Goal: Task Accomplishment & Management: Manage account settings

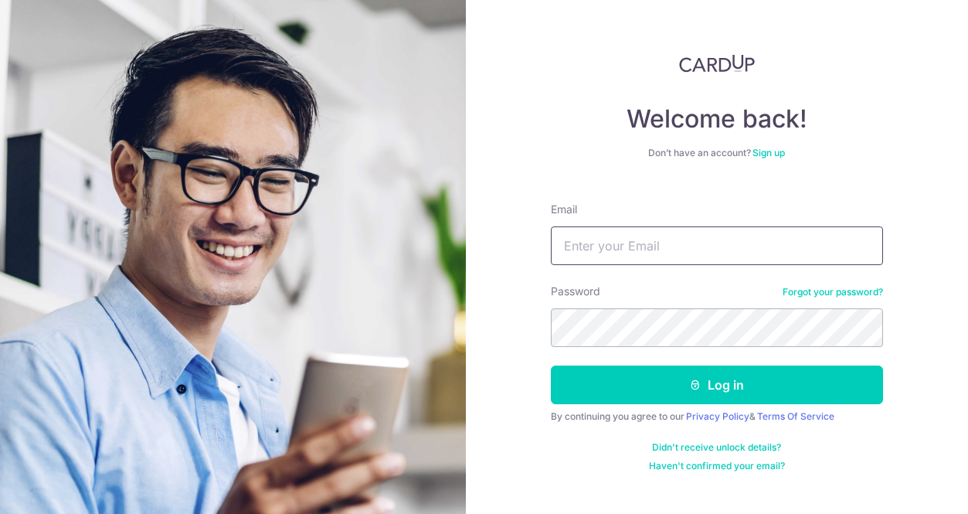
click at [644, 245] on input "Email" at bounding box center [717, 245] width 332 height 39
type input "[EMAIL_ADDRESS][DOMAIN_NAME]"
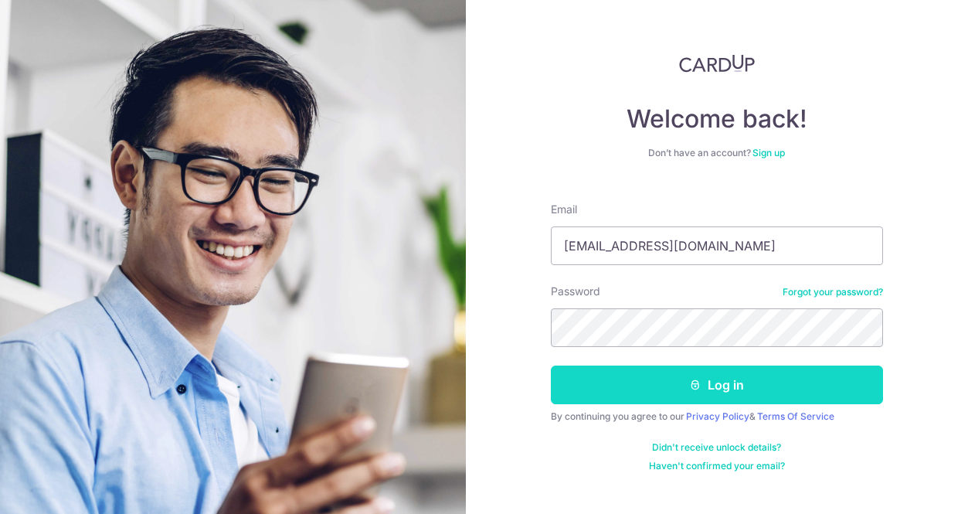
click at [699, 382] on icon "submit" at bounding box center [695, 385] width 12 height 12
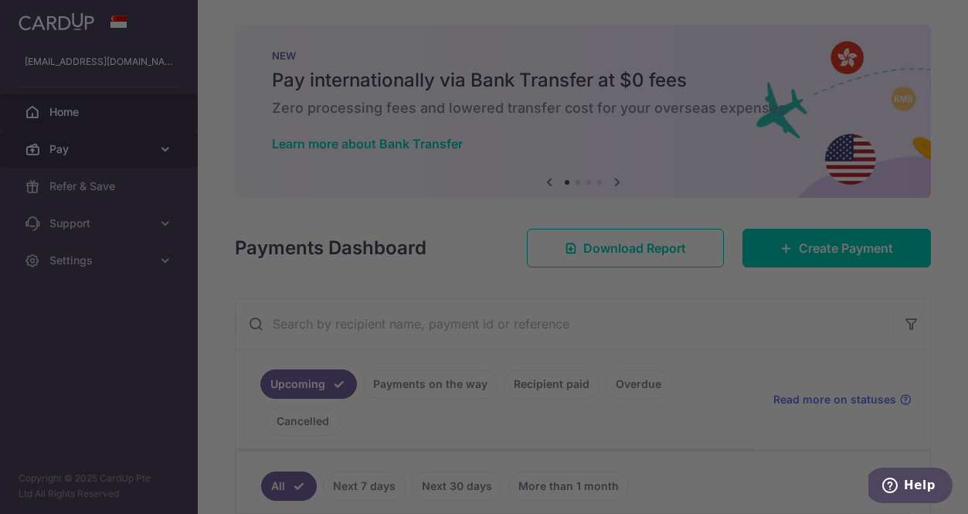
click at [110, 151] on div at bounding box center [489, 259] width 978 height 519
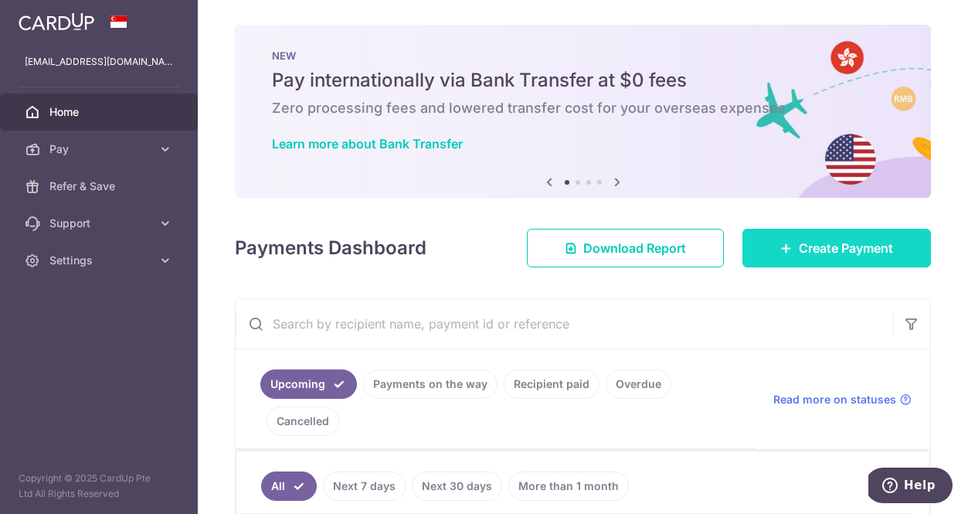
click at [807, 236] on link "Create Payment" at bounding box center [837, 248] width 189 height 39
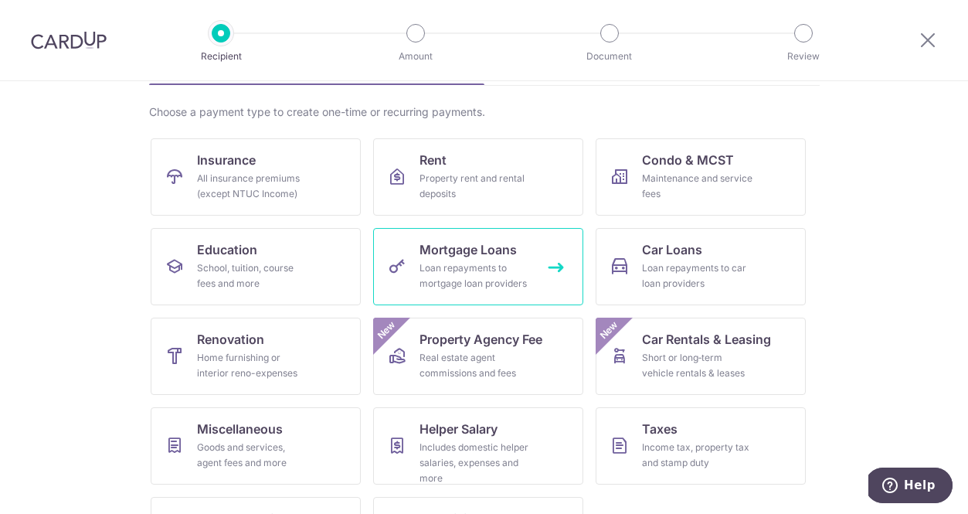
scroll to position [107, 0]
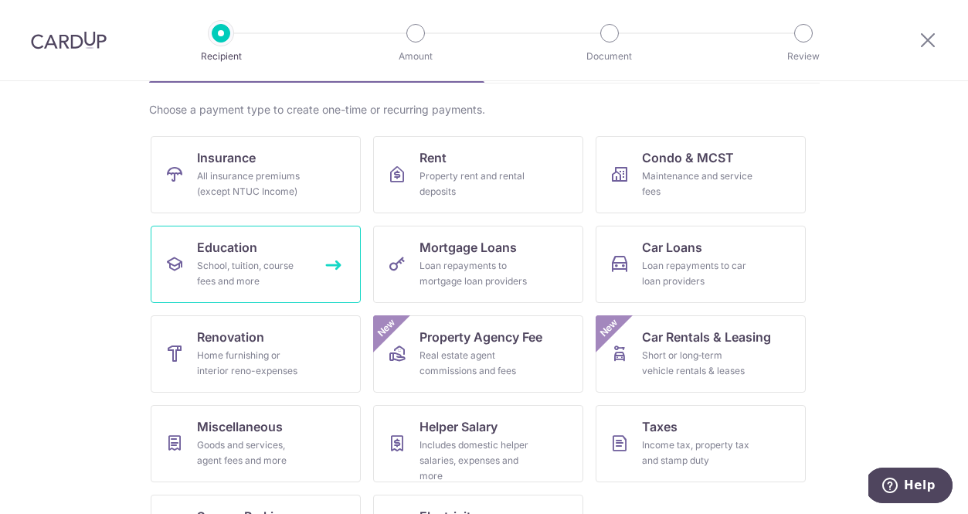
click at [301, 257] on link "Education School, tuition, course fees and more" at bounding box center [256, 264] width 210 height 77
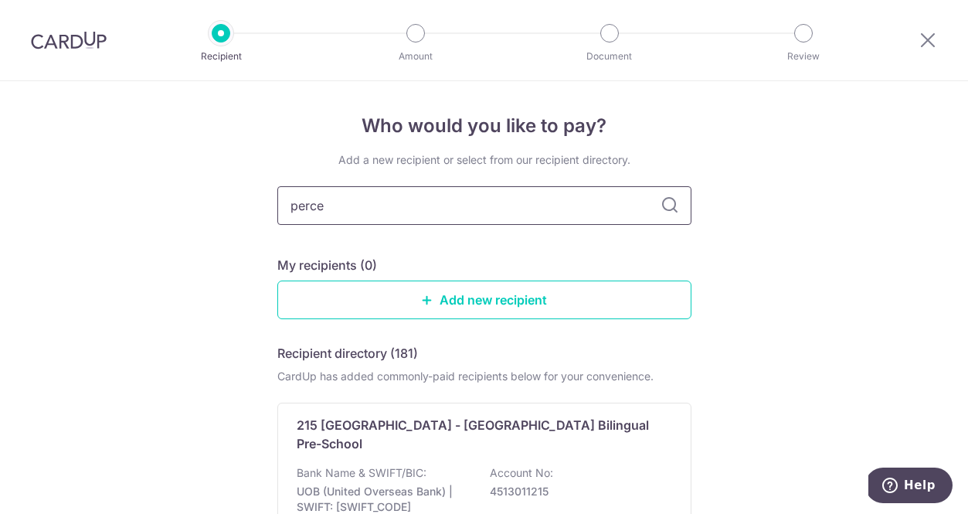
type input "percep"
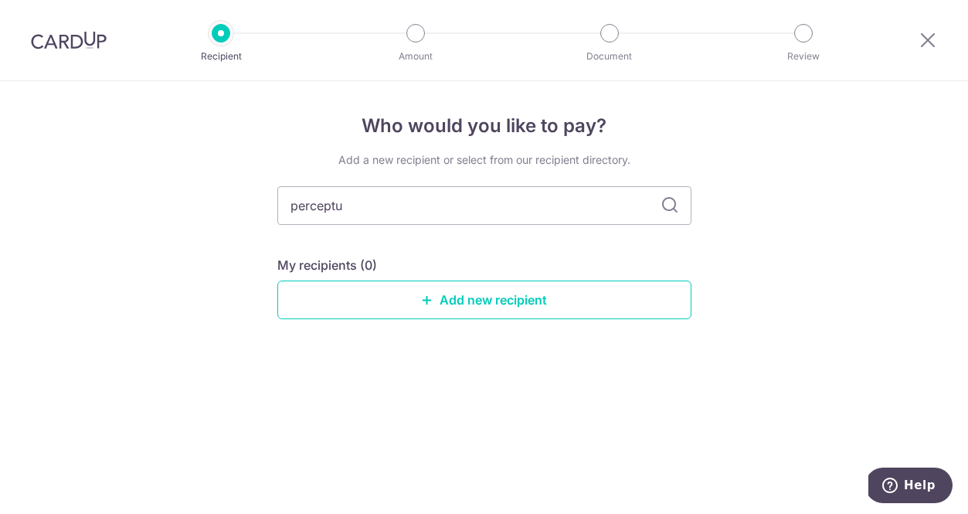
type input "perceptum"
drag, startPoint x: 377, startPoint y: 199, endPoint x: 451, endPoint y: 304, distance: 128.6
click at [451, 304] on link "Add new recipient" at bounding box center [484, 299] width 414 height 39
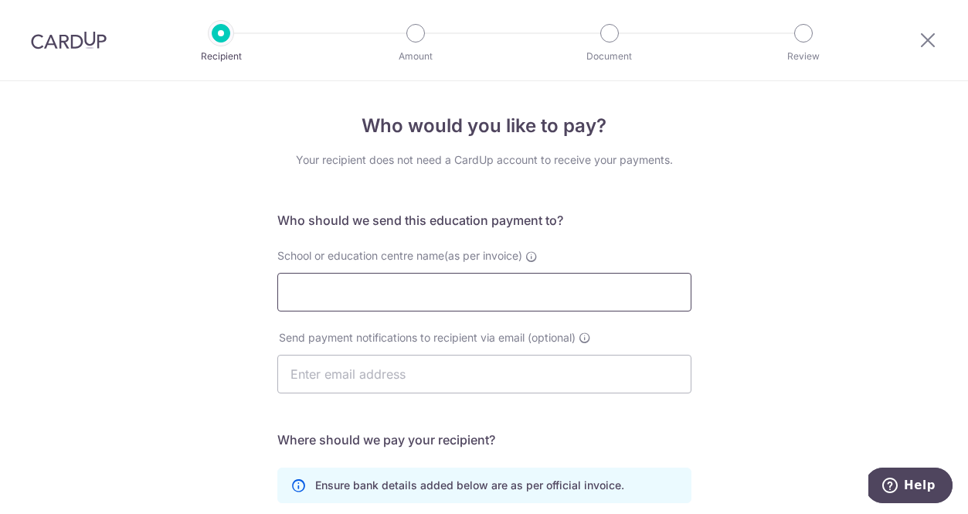
click at [378, 291] on input "School or education centre name(as per invoice)" at bounding box center [484, 292] width 414 height 39
type input "scienstien pte ltd"
click at [648, 348] on div "Send payment notifications to recipient via email (optional)" at bounding box center [484, 361] width 414 height 63
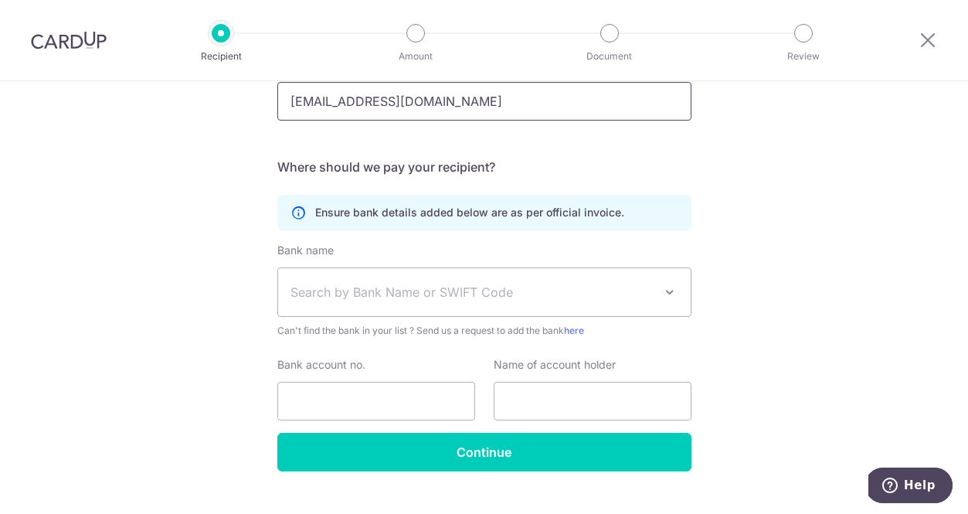
scroll to position [275, 0]
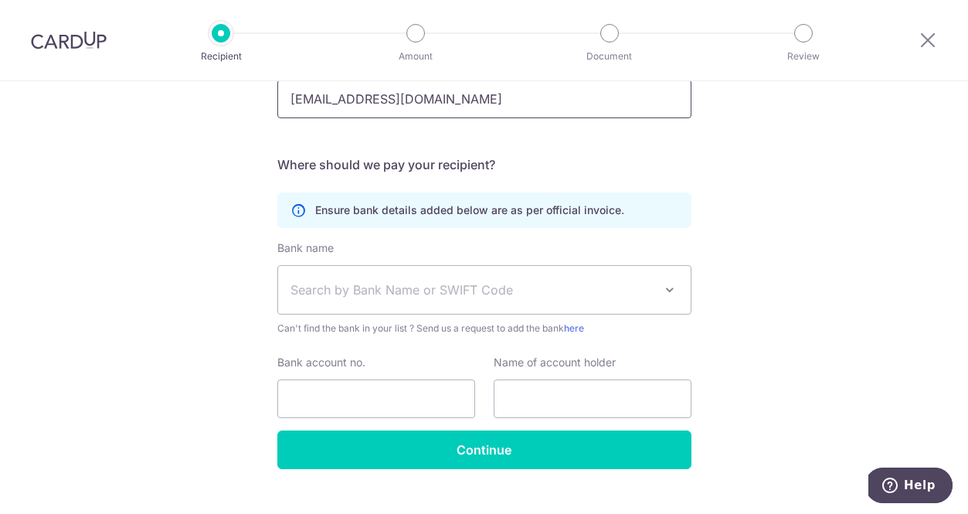
type input "admin@perceptum.edu.sg"
click at [367, 284] on span "Search by Bank Name or SWIFT Code" at bounding box center [472, 289] width 363 height 19
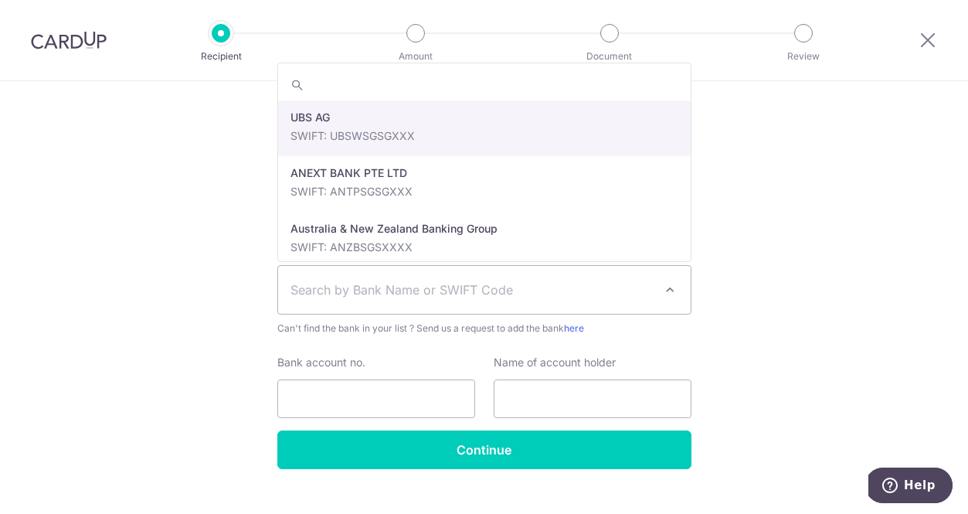
click at [192, 312] on div "Who would you like to pay? Your recipient does not need a CardUp account to rec…" at bounding box center [484, 174] width 968 height 736
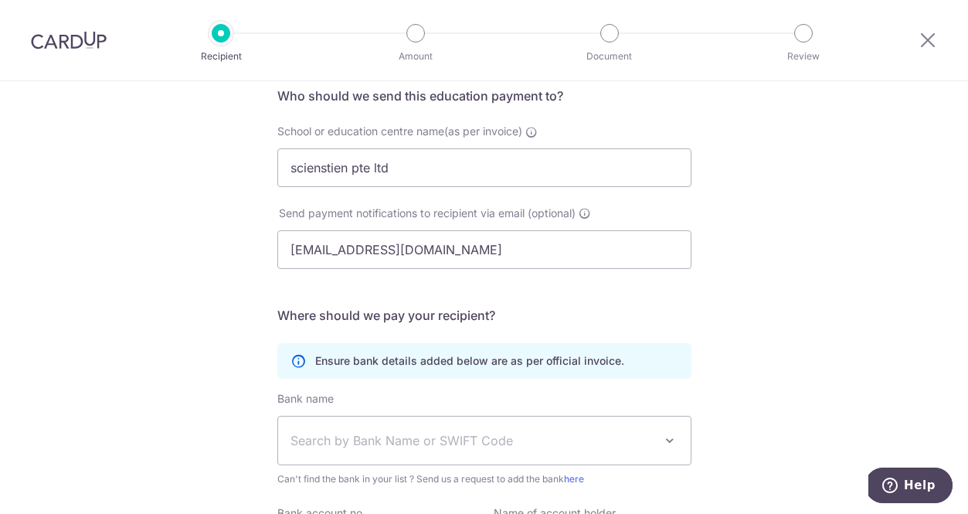
scroll to position [0, 0]
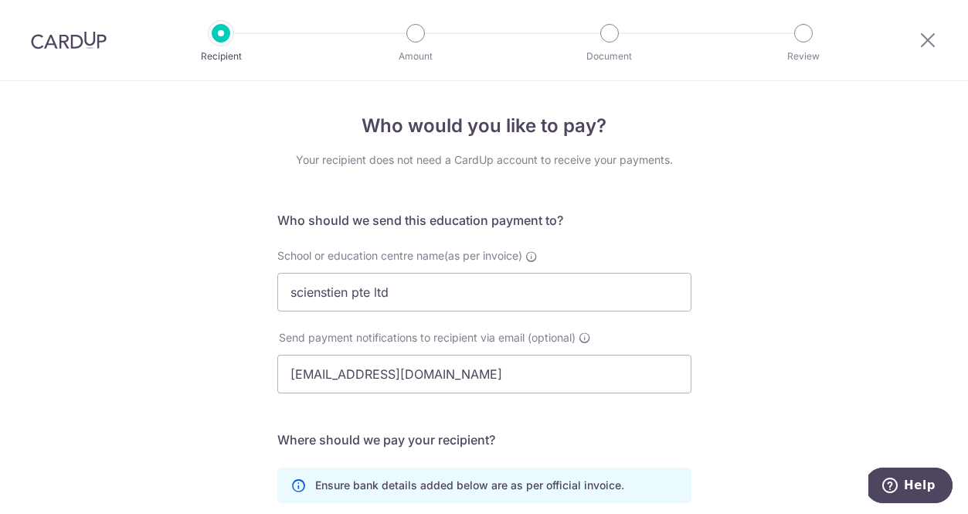
click at [702, 2] on div "Recipient Amount Document Review" at bounding box center [512, 40] width 663 height 80
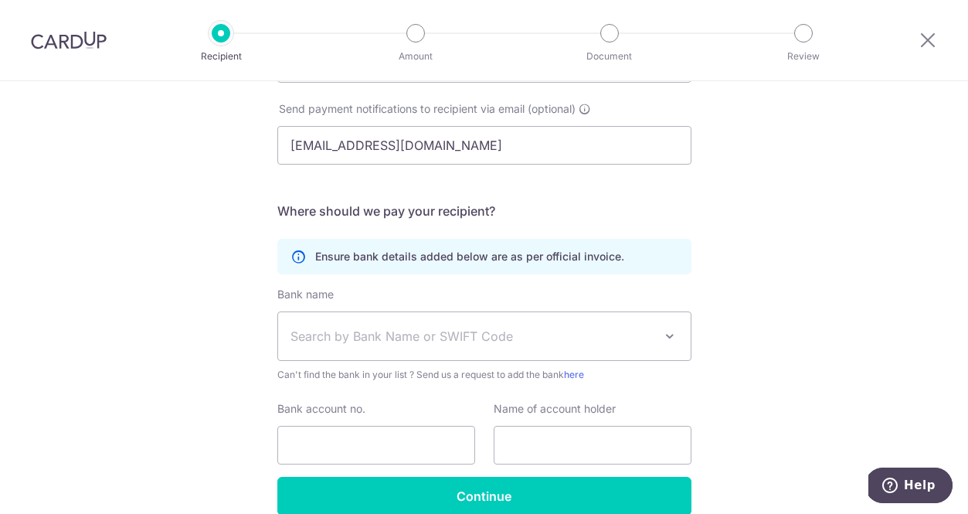
scroll to position [303, 0]
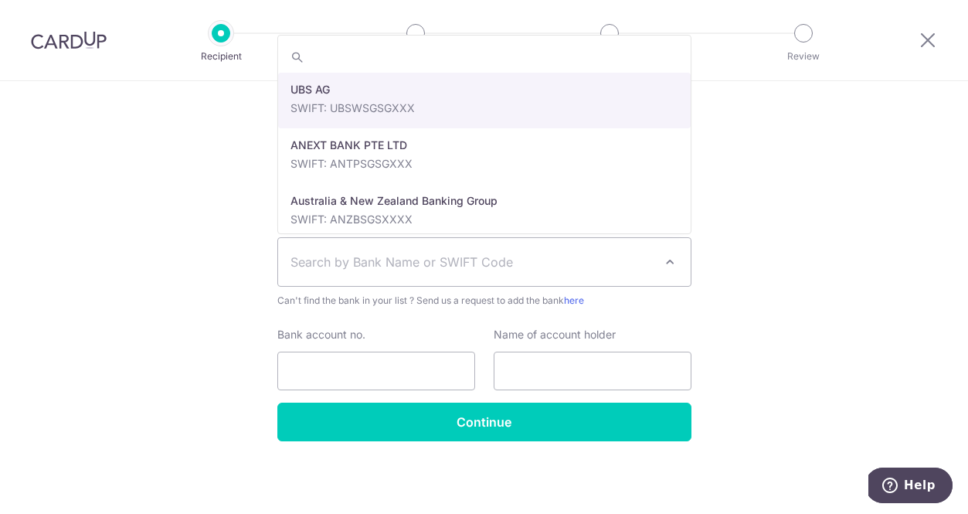
click at [477, 268] on span "Search by Bank Name or SWIFT Code" at bounding box center [472, 262] width 363 height 19
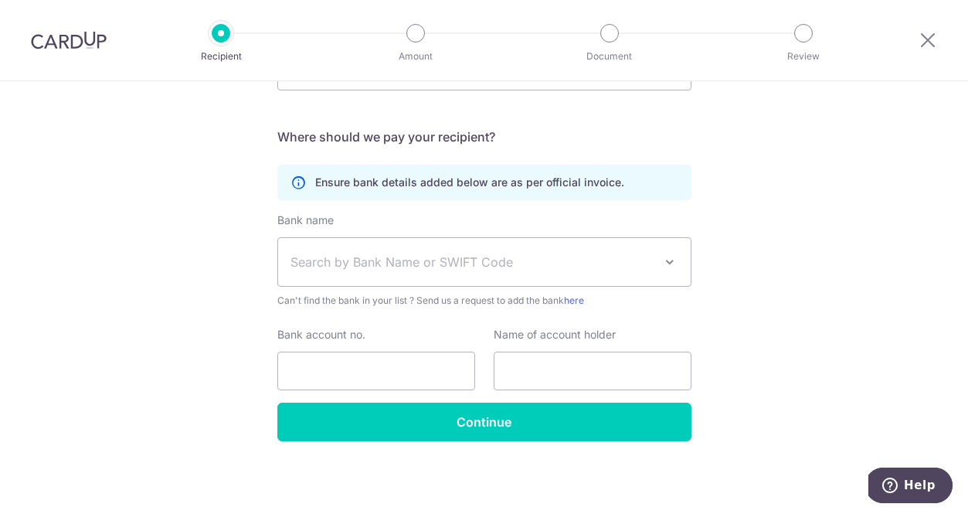
click at [437, 323] on div "Bank name Select Bank UBS AG ANEXT BANK PTE LTD Australia & New Zealand Banking…" at bounding box center [484, 307] width 414 height 190
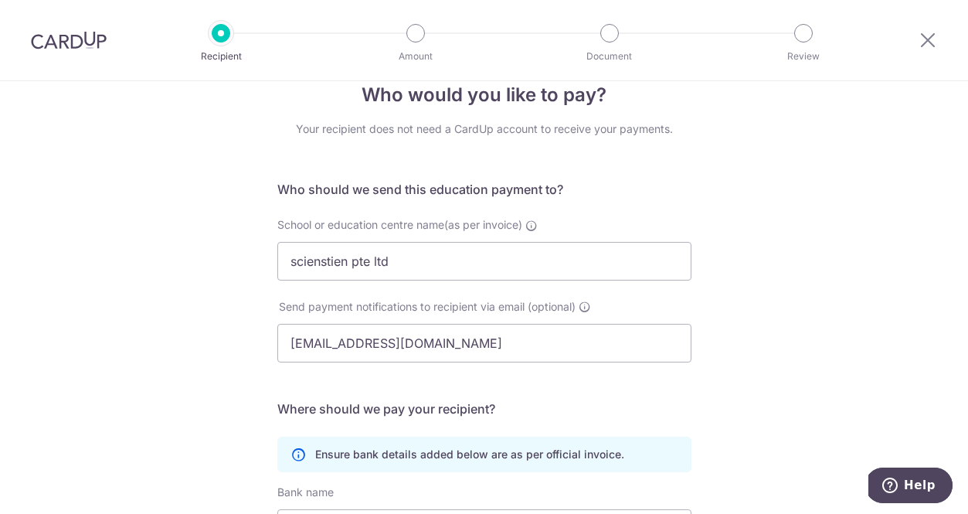
scroll to position [11, 0]
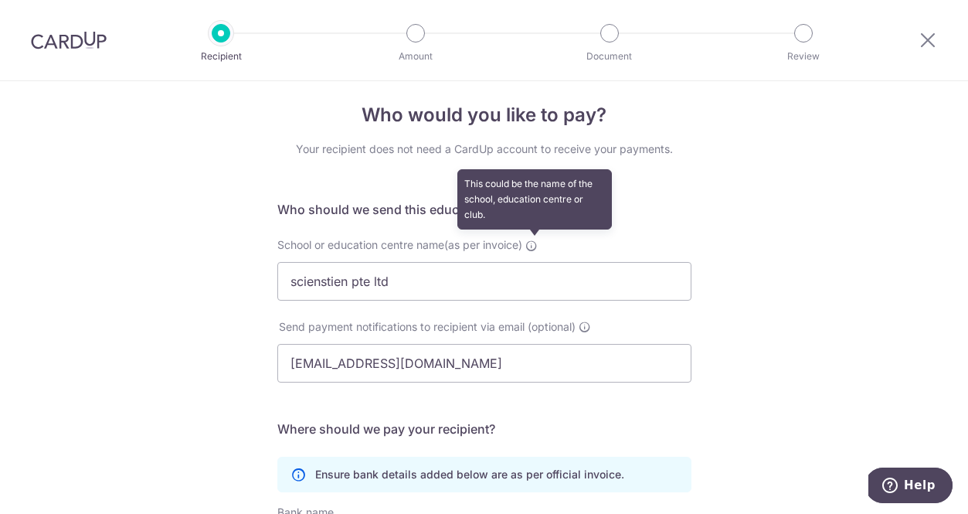
click at [538, 246] on icon at bounding box center [531, 246] width 12 height 12
click at [539, 262] on input "scienstien pte ltd" at bounding box center [484, 281] width 414 height 39
click at [538, 246] on icon at bounding box center [531, 246] width 12 height 12
click at [539, 262] on input "scienstien pte ltd" at bounding box center [484, 281] width 414 height 39
click at [538, 246] on icon at bounding box center [531, 246] width 12 height 12
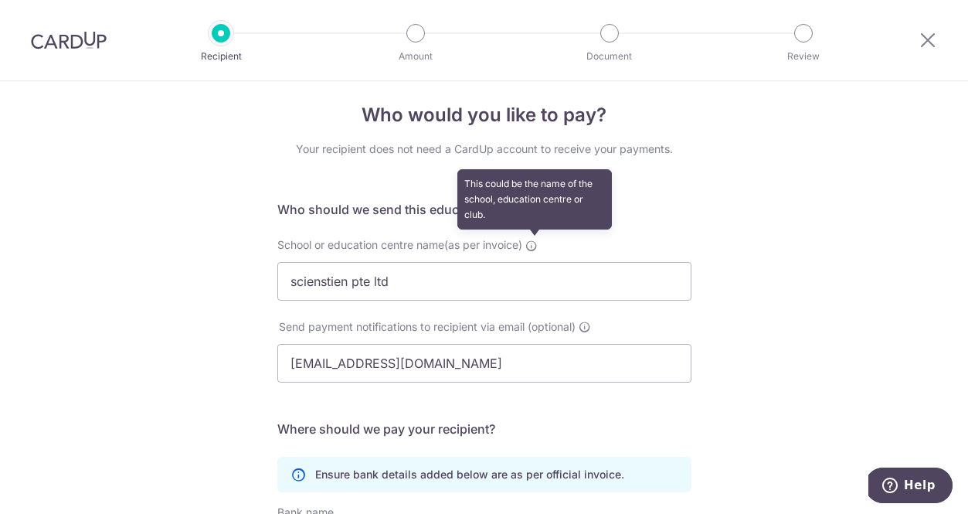
click at [539, 262] on input "scienstien pte ltd" at bounding box center [484, 281] width 414 height 39
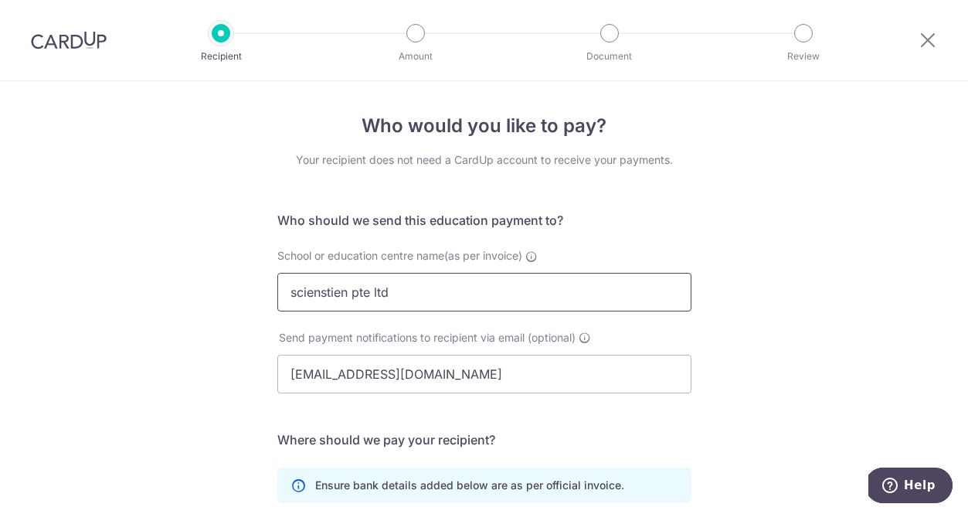
scroll to position [0, 0]
click at [214, 36] on div at bounding box center [221, 33] width 19 height 19
click at [926, 33] on icon at bounding box center [928, 39] width 19 height 19
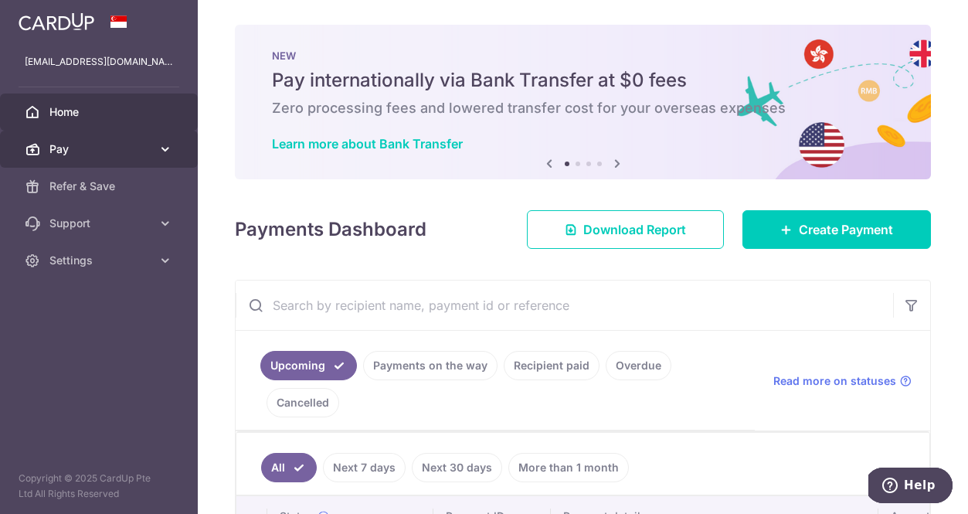
click at [101, 150] on span "Pay" at bounding box center [100, 148] width 102 height 15
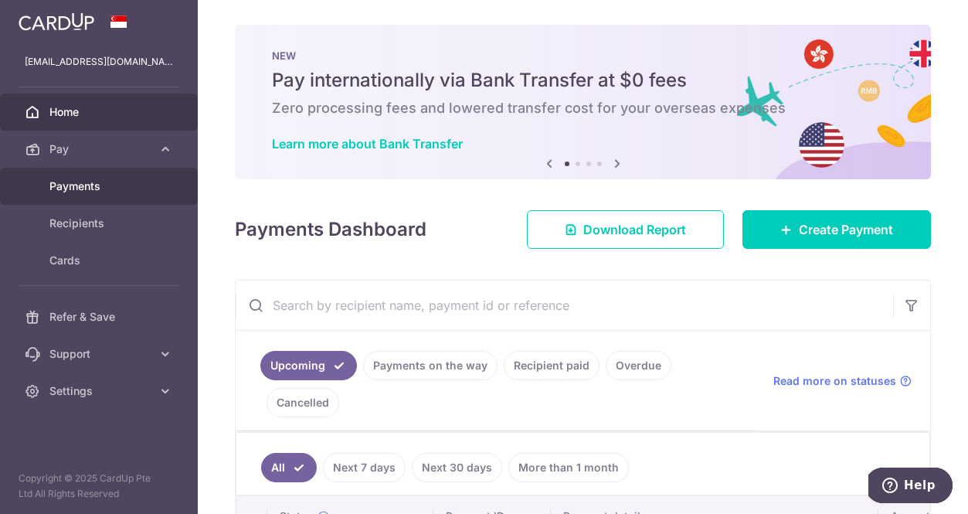
click at [93, 179] on span "Payments" at bounding box center [100, 185] width 102 height 15
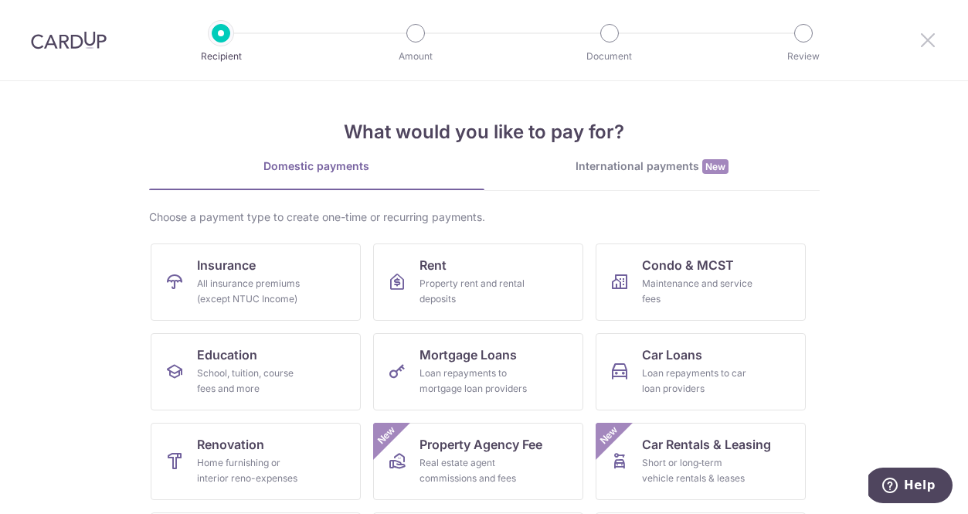
click at [925, 45] on icon at bounding box center [928, 39] width 19 height 19
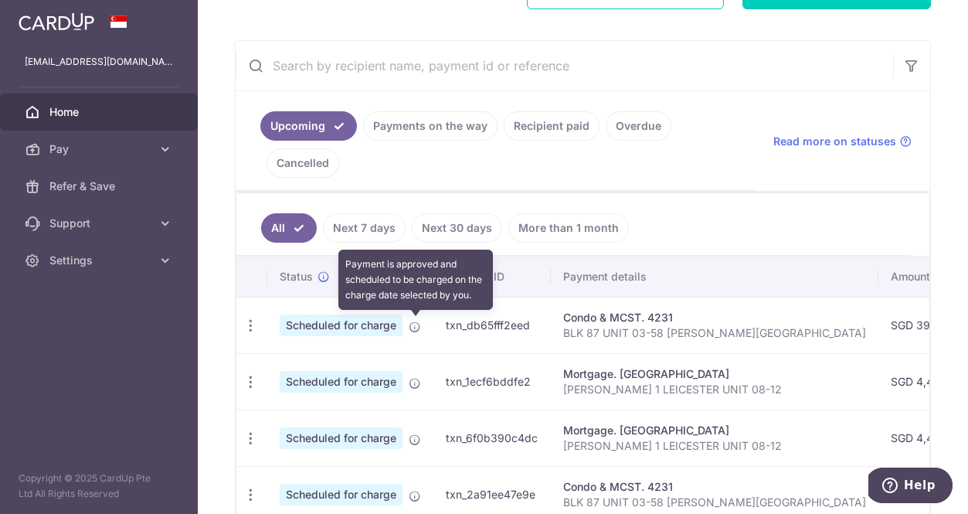
click at [414, 325] on icon at bounding box center [415, 327] width 12 height 12
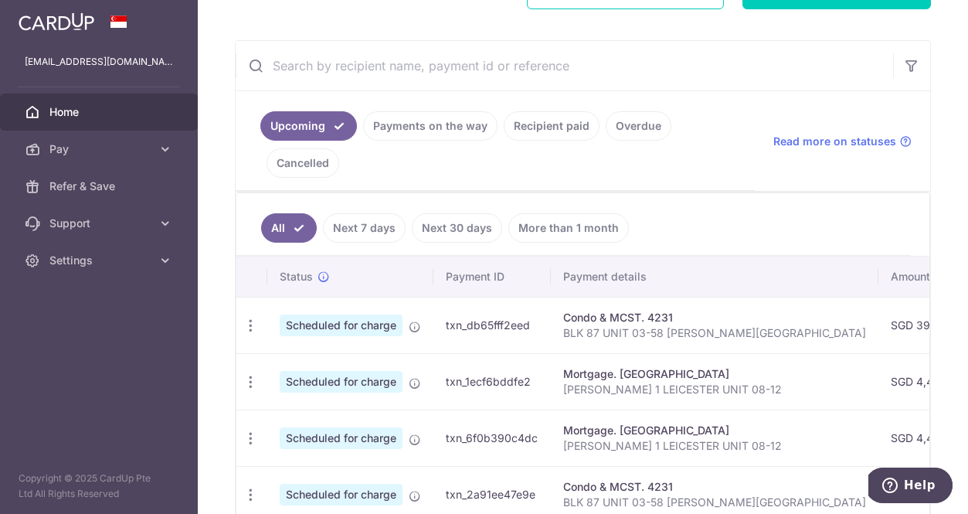
click at [338, 329] on span "Scheduled for charge" at bounding box center [341, 325] width 123 height 22
click at [244, 327] on icon "button" at bounding box center [251, 326] width 16 height 16
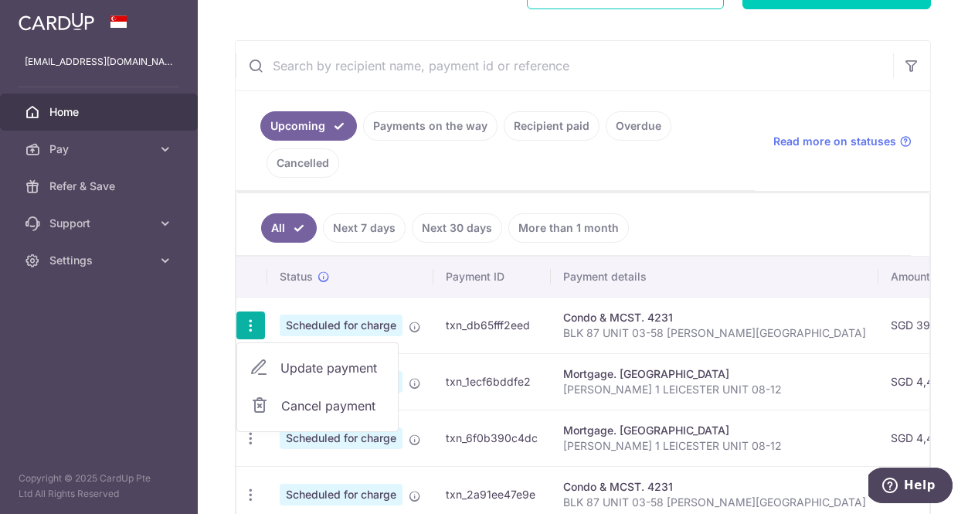
click at [299, 371] on span "Update payment" at bounding box center [332, 368] width 105 height 19
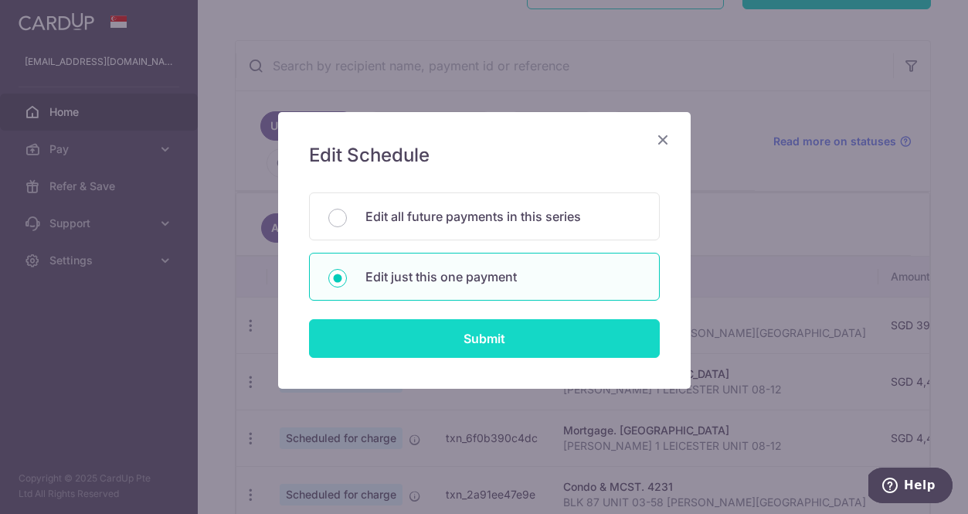
click at [381, 330] on input "Submit" at bounding box center [484, 338] width 351 height 39
radio input "true"
type input "398.94"
type input "[DATE]"
type input "BLK 87 UNIT 03-58 [PERSON_NAME][GEOGRAPHIC_DATA]"
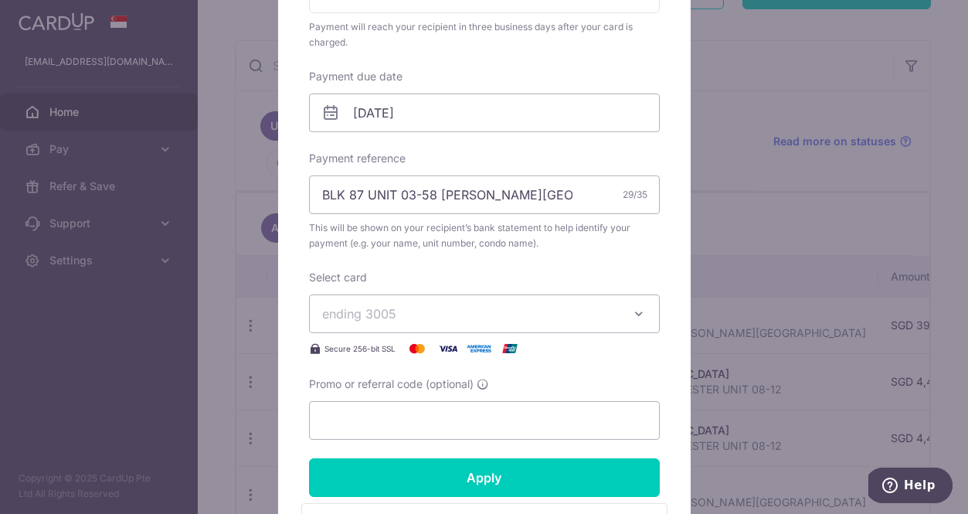
scroll to position [437, 0]
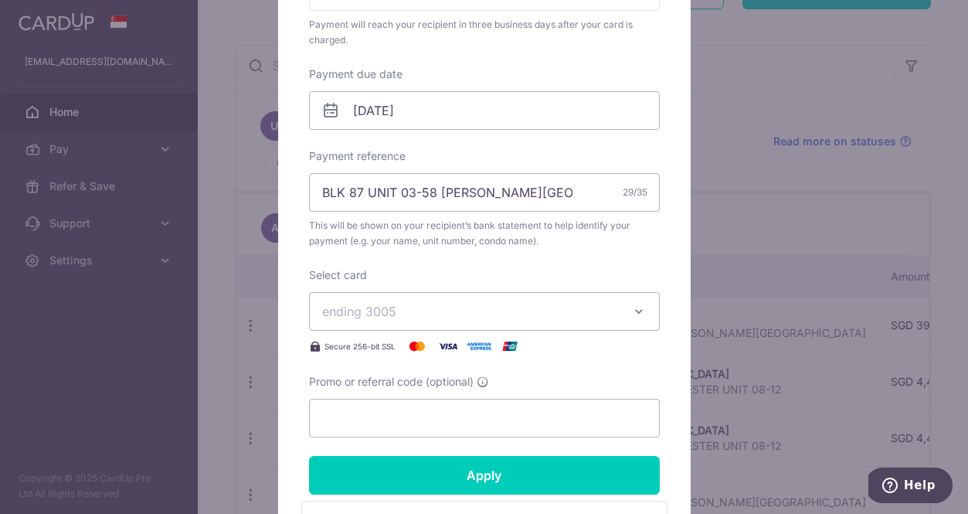
click at [448, 315] on span "ending 3005" at bounding box center [470, 311] width 297 height 19
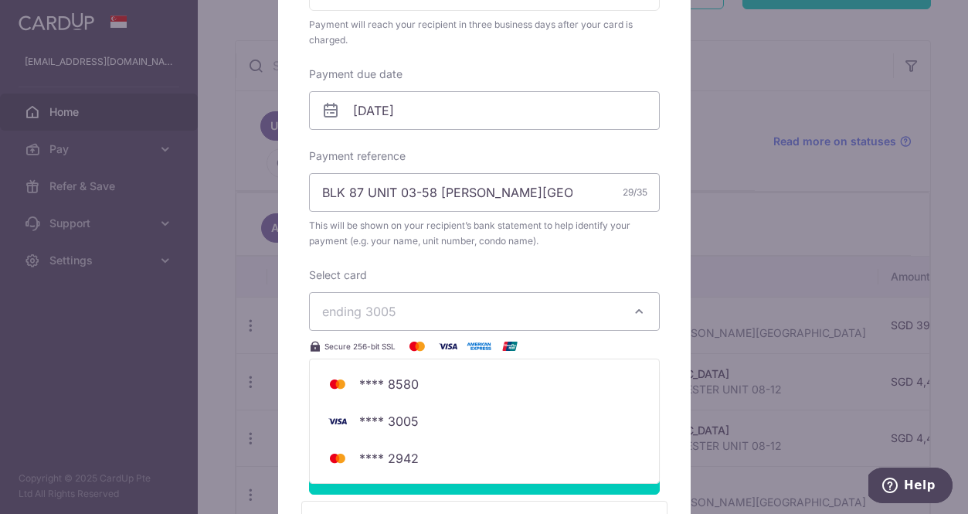
click at [259, 287] on div "Edit payment By clicking apply, you will make changes to all payments to 4231 s…" at bounding box center [484, 257] width 968 height 514
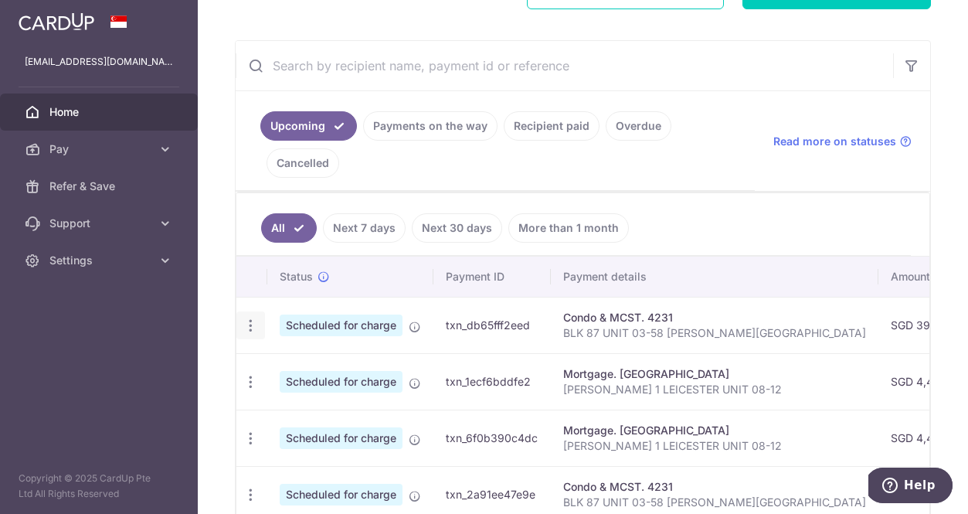
click at [256, 323] on icon "button" at bounding box center [251, 326] width 16 height 16
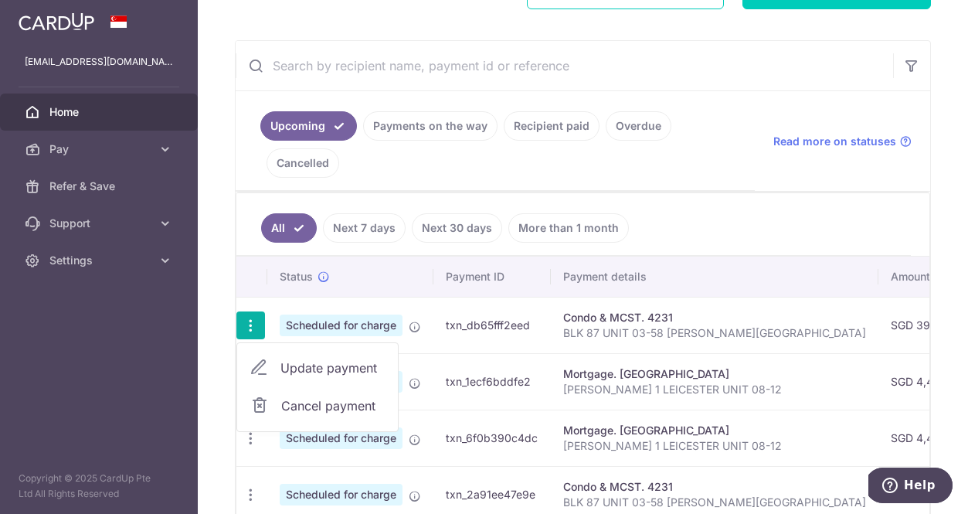
click at [278, 366] on link "Update payment" at bounding box center [317, 367] width 161 height 37
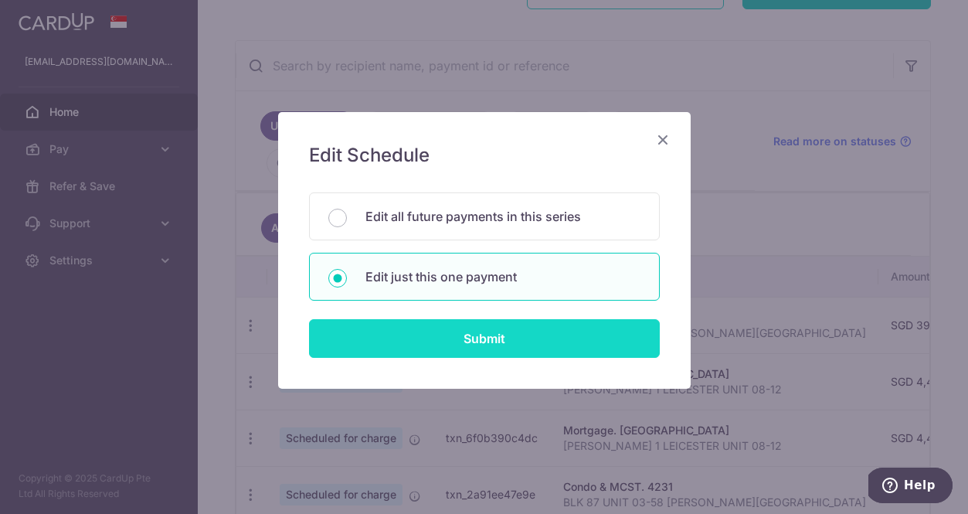
click at [462, 340] on input "Submit" at bounding box center [484, 338] width 351 height 39
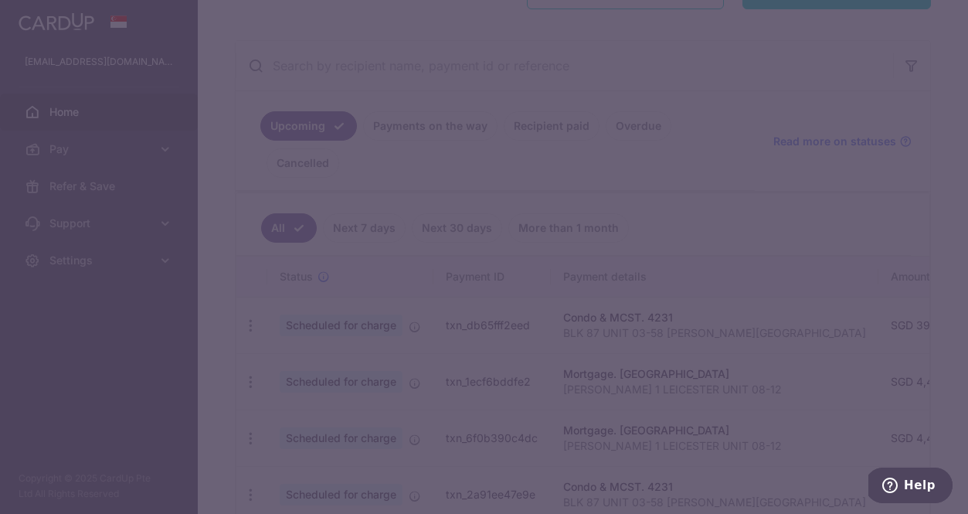
radio input "true"
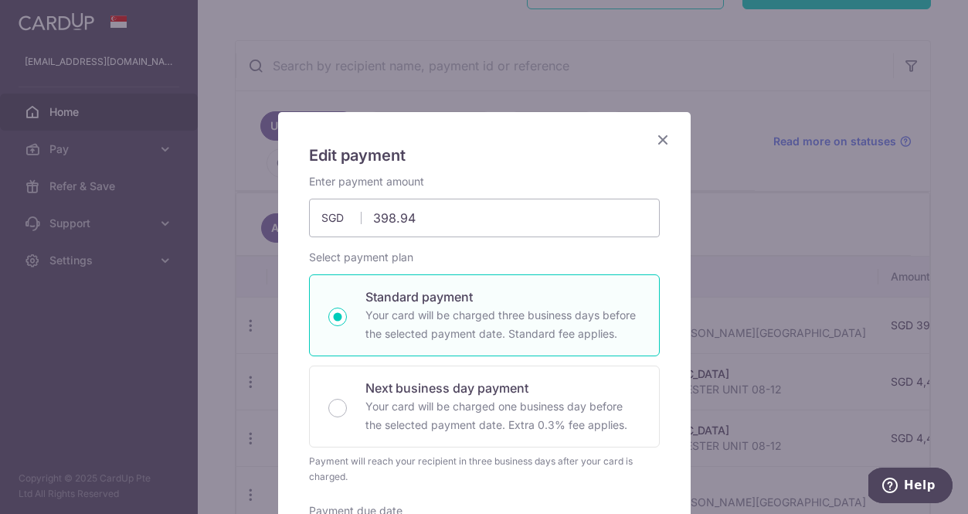
scroll to position [0, 0]
click at [666, 137] on icon "Close" at bounding box center [663, 139] width 19 height 19
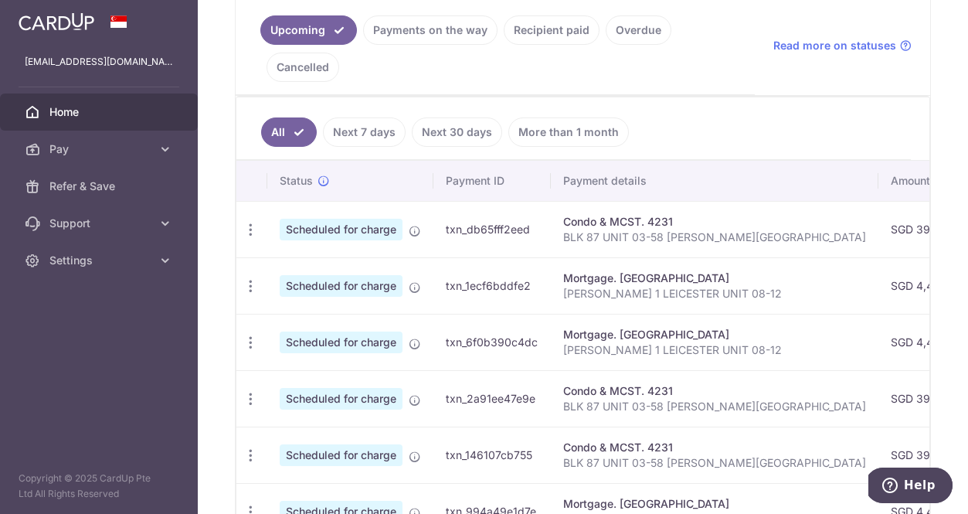
scroll to position [355, 0]
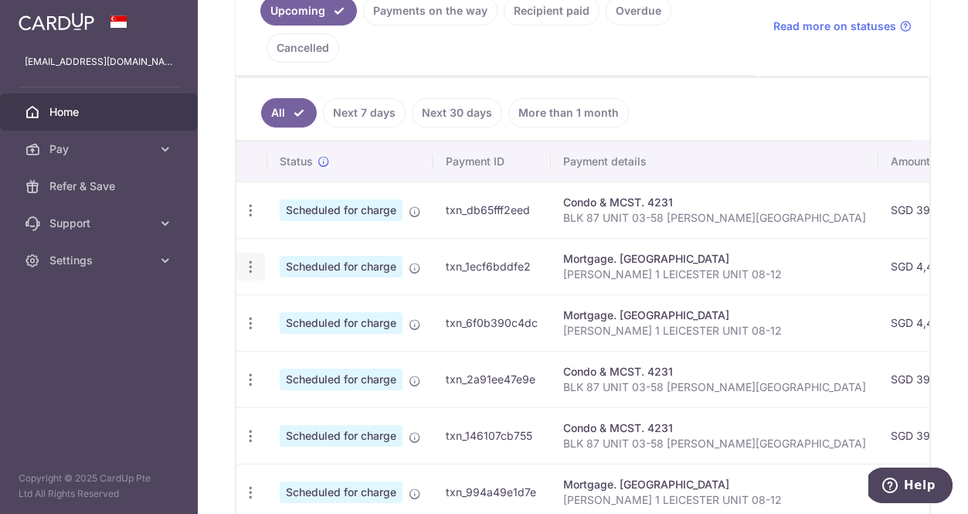
click at [250, 259] on icon "button" at bounding box center [251, 267] width 16 height 16
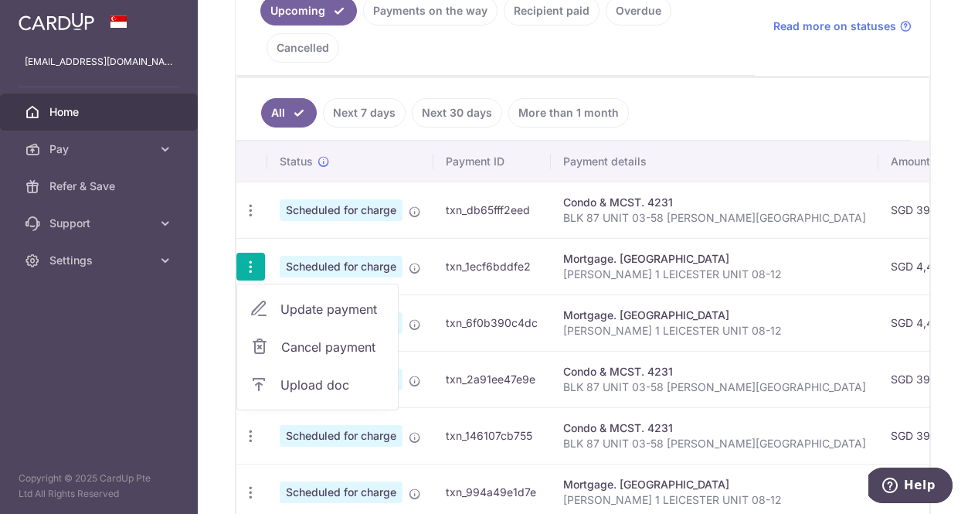
click at [300, 316] on span "Update payment" at bounding box center [332, 309] width 105 height 19
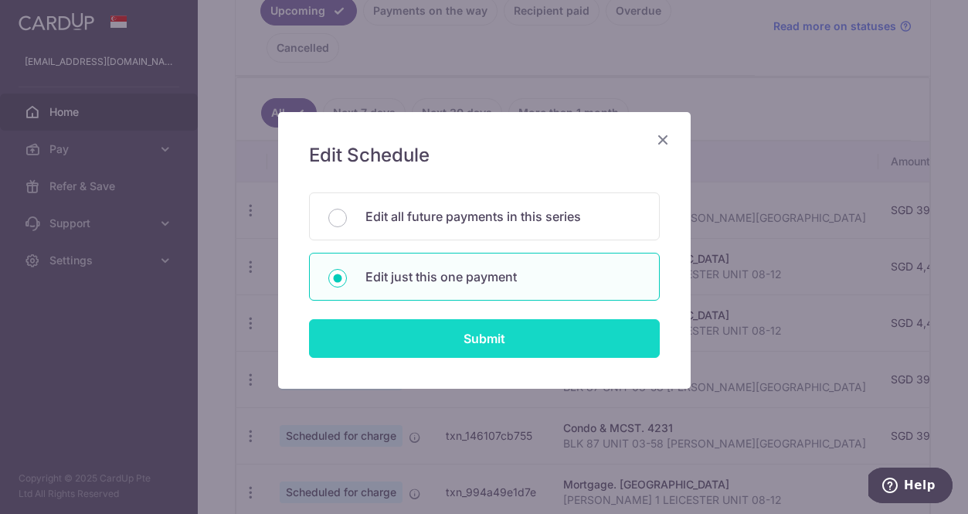
click at [459, 343] on input "Submit" at bounding box center [484, 338] width 351 height 39
type input "4,403.13"
radio input "true"
type input "[DATE]"
type input "[PERSON_NAME] 1 LEICESTER UNIT 08-12"
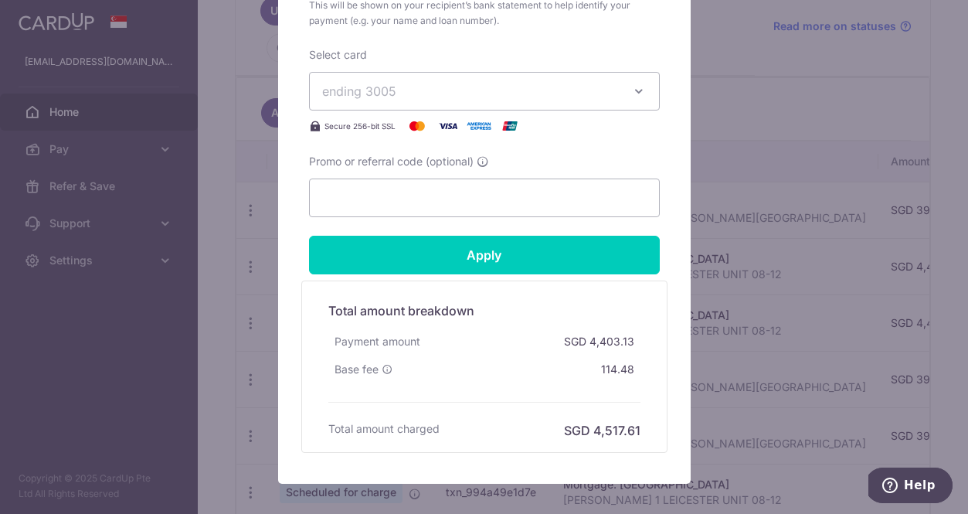
scroll to position [674, 0]
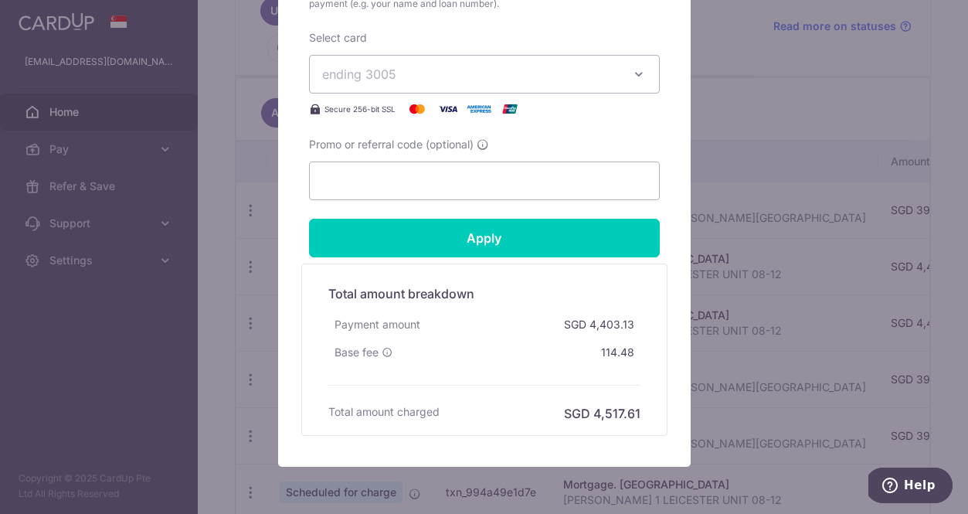
click at [228, 267] on div "Edit payment By clicking apply, you will make changes to all payments to Mayban…" at bounding box center [484, 257] width 968 height 514
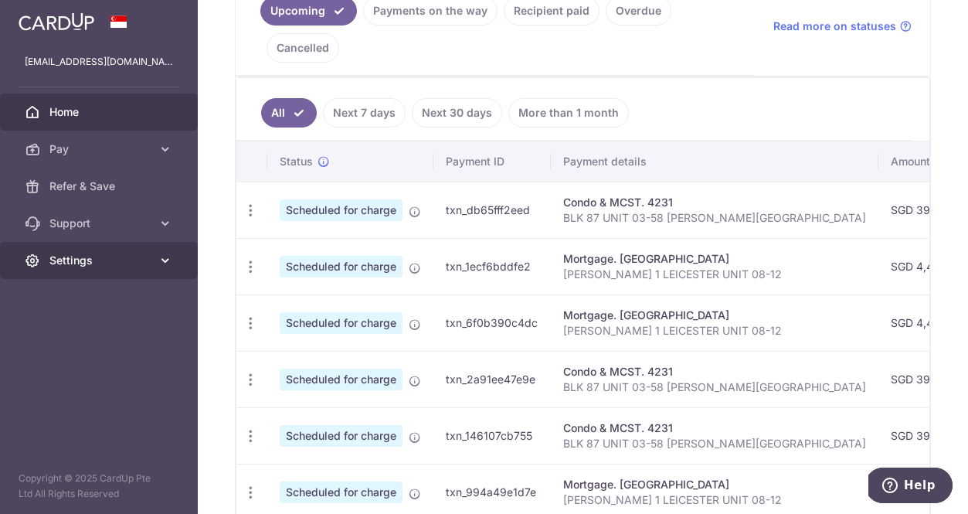
click at [114, 259] on span "Settings" at bounding box center [100, 260] width 102 height 15
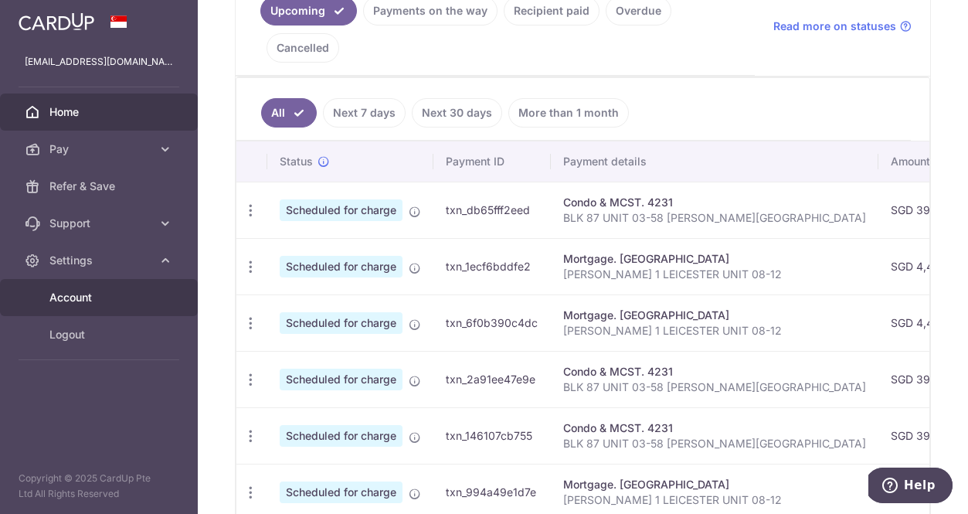
click at [100, 291] on span "Account" at bounding box center [100, 297] width 102 height 15
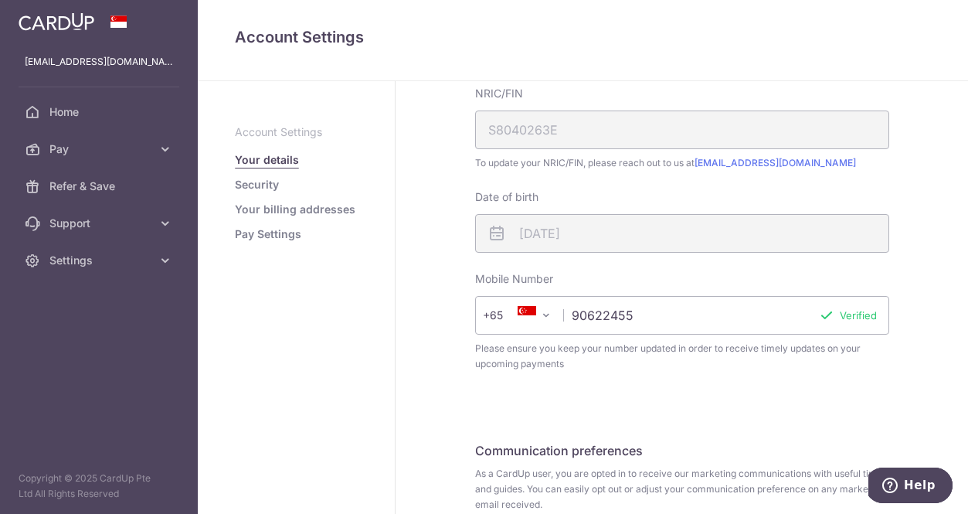
scroll to position [259, 0]
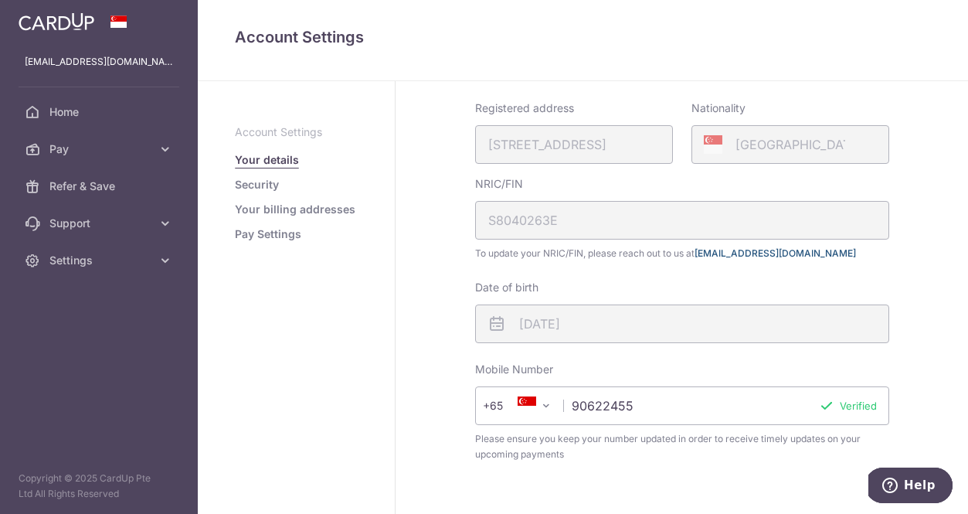
click at [736, 253] on link "[EMAIL_ADDRESS][DOMAIN_NAME]" at bounding box center [775, 253] width 161 height 12
click at [261, 206] on link "Your billing addresses" at bounding box center [295, 209] width 121 height 15
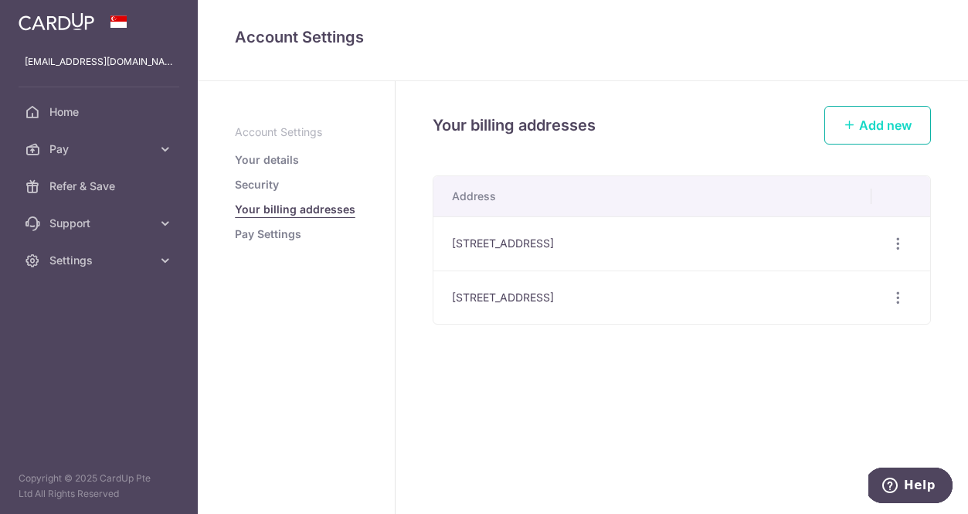
click at [872, 131] on span "Add new" at bounding box center [885, 124] width 53 height 15
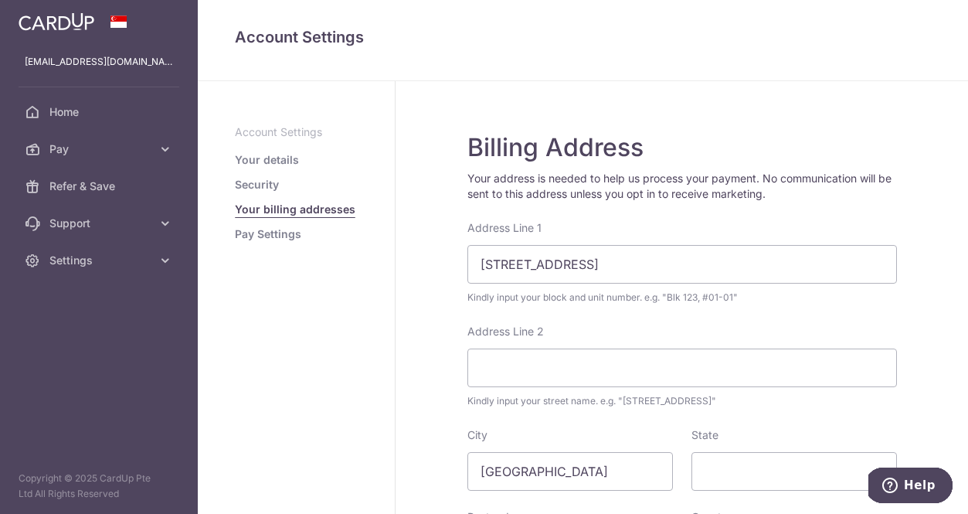
click at [515, 388] on div "Address Line 2 Kindly input your street name. e.g. "Hougang Street 10"" at bounding box center [682, 366] width 430 height 85
click at [601, 255] on input "87 Flora Drive" at bounding box center [682, 264] width 430 height 39
click at [591, 259] on input "87 Flora Drive" at bounding box center [682, 264] width 430 height 39
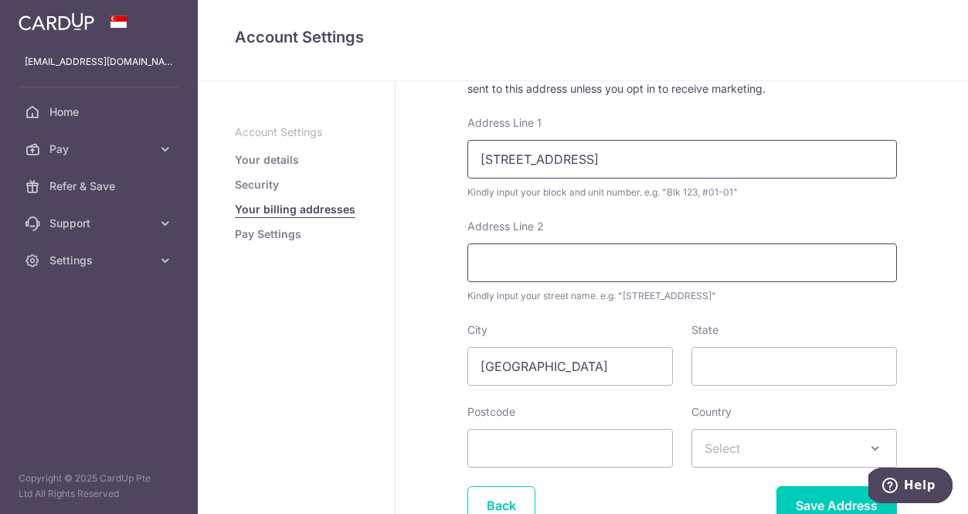
scroll to position [104, 0]
type input "87 Flora Drive Unit 03-58"
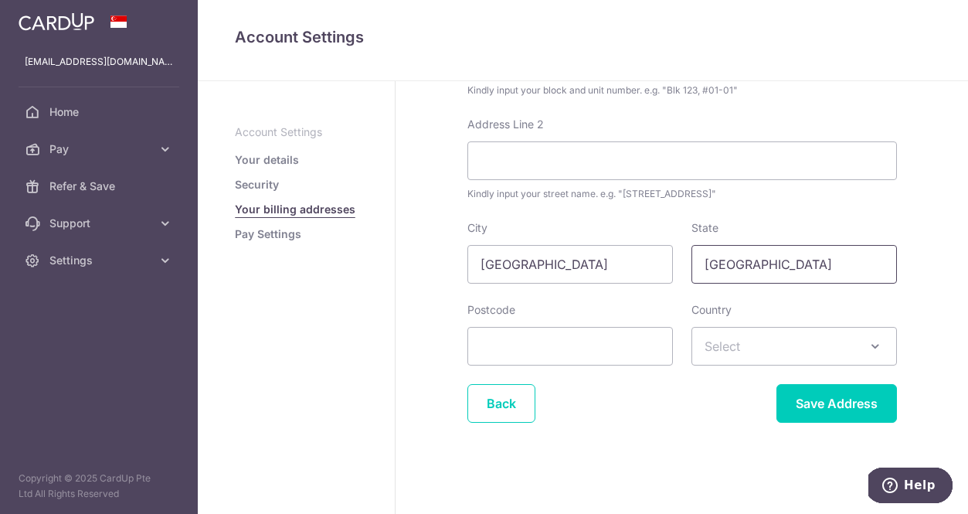
scroll to position [207, 0]
type input "singapore"
type input "506889"
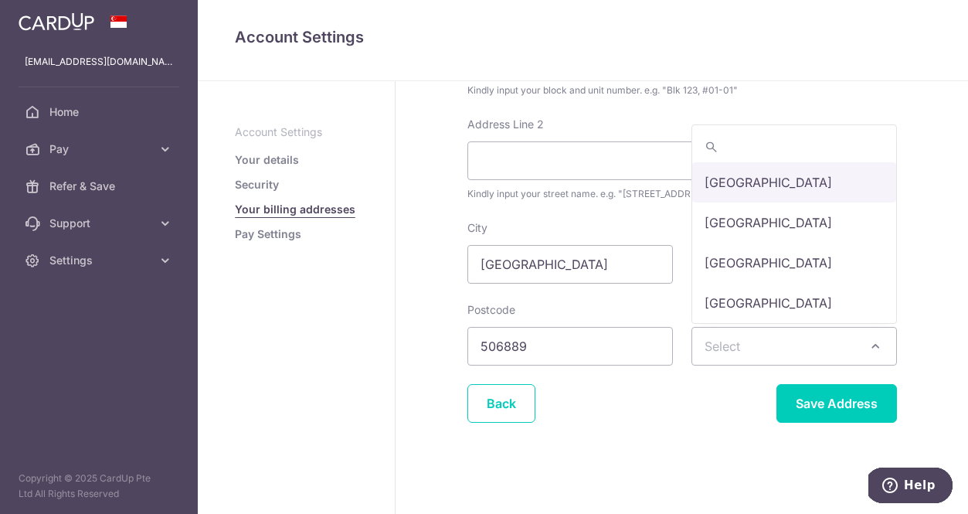
click at [767, 338] on span "Select" at bounding box center [794, 346] width 204 height 37
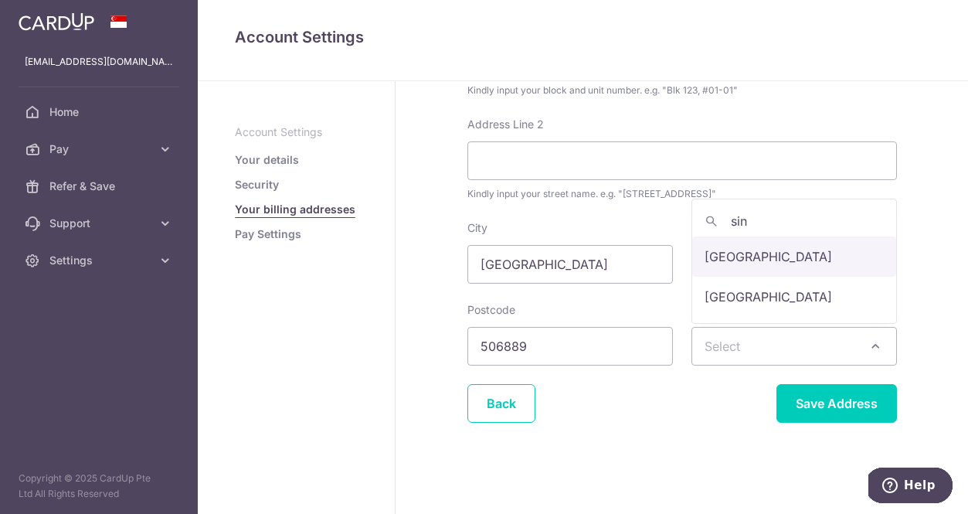
type input "sin"
select select "199"
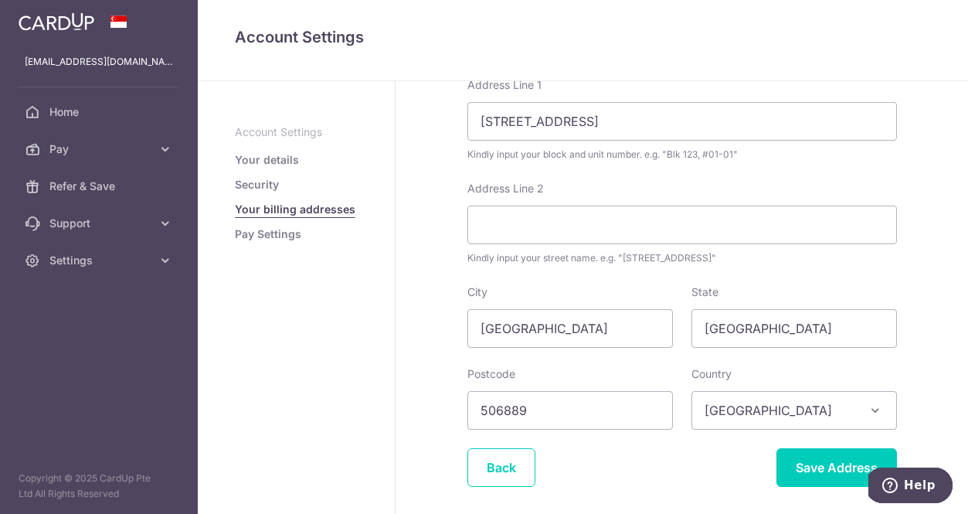
scroll to position [138, 0]
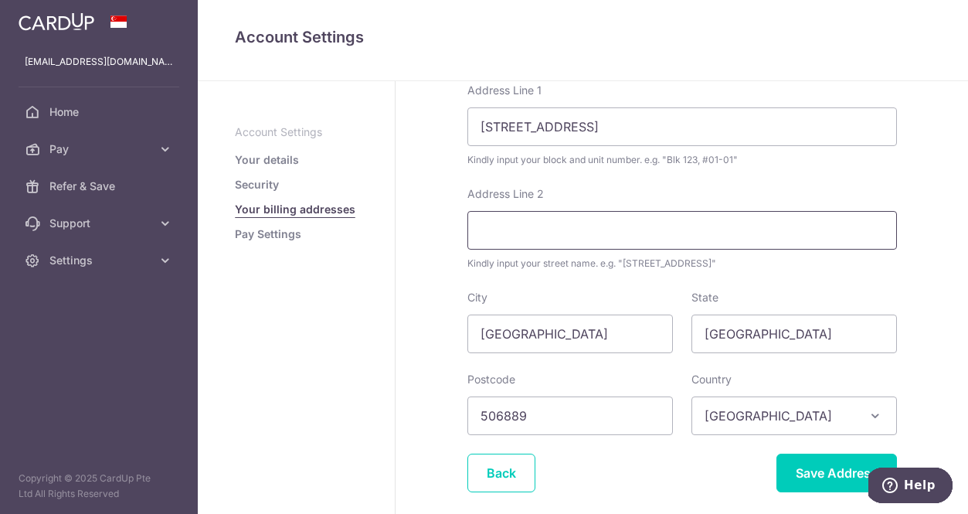
click at [587, 247] on input "Address Line 2" at bounding box center [682, 230] width 430 height 39
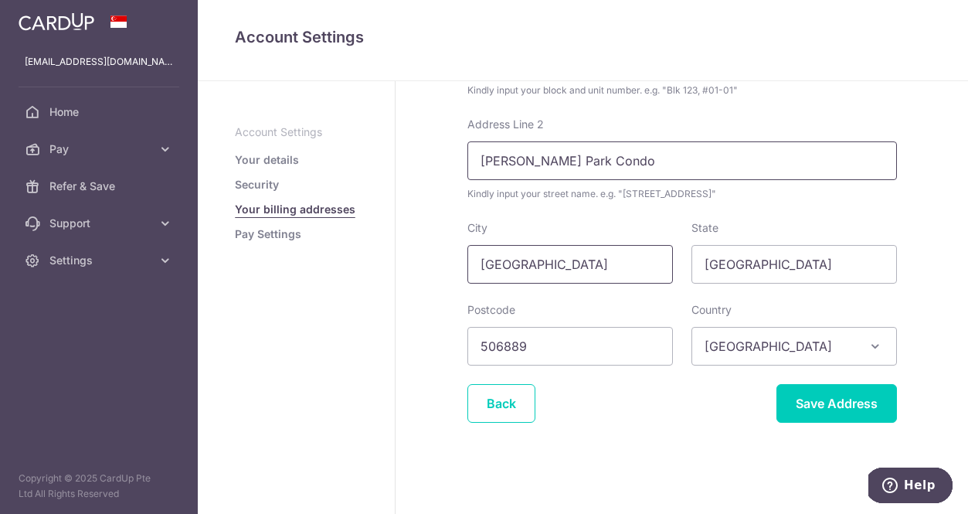
scroll to position [207, 0]
type input "Hedges Park Condo"
click at [805, 397] on input "Save Address" at bounding box center [837, 403] width 121 height 39
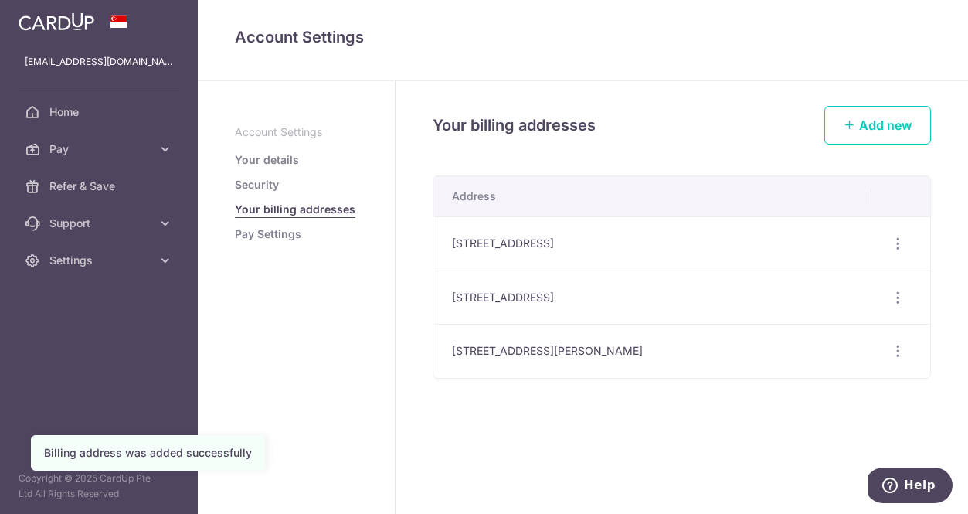
click at [274, 232] on link "Pay Settings" at bounding box center [268, 233] width 66 height 15
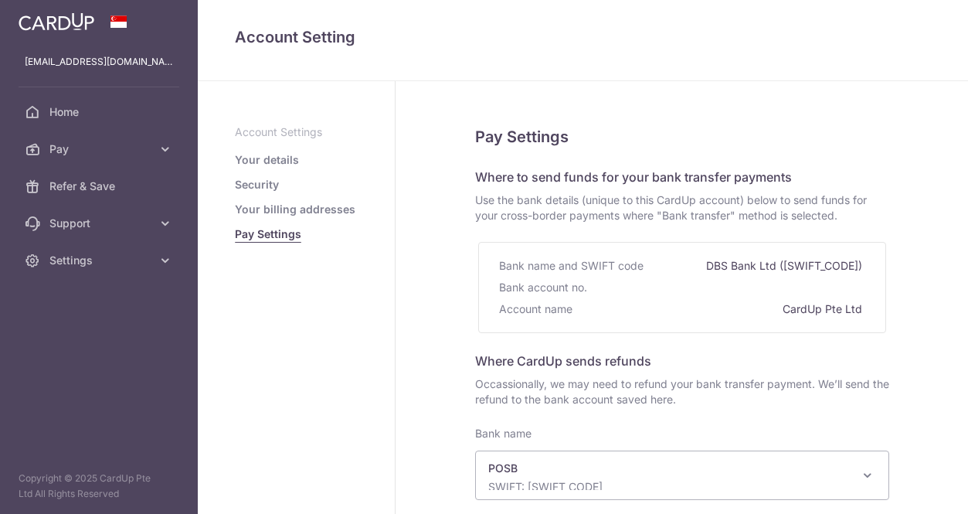
select select "19"
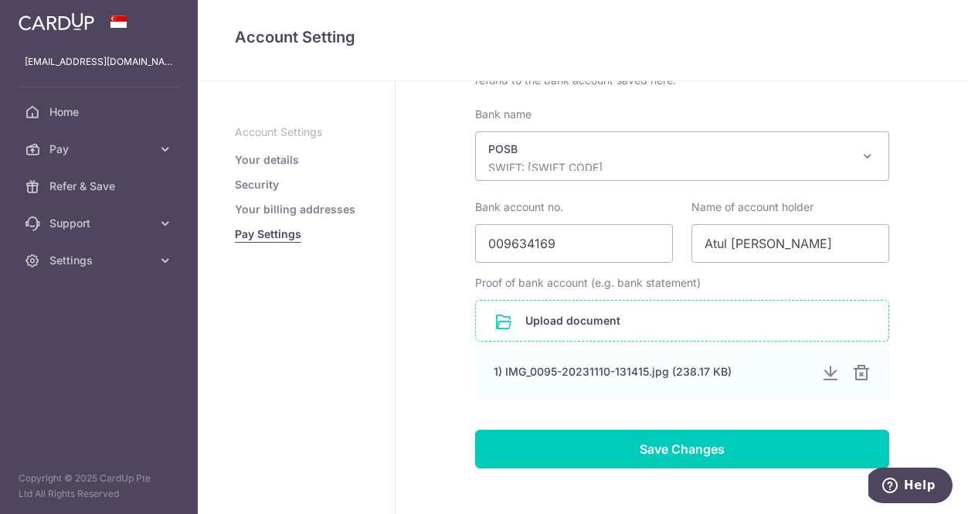
scroll to position [383, 0]
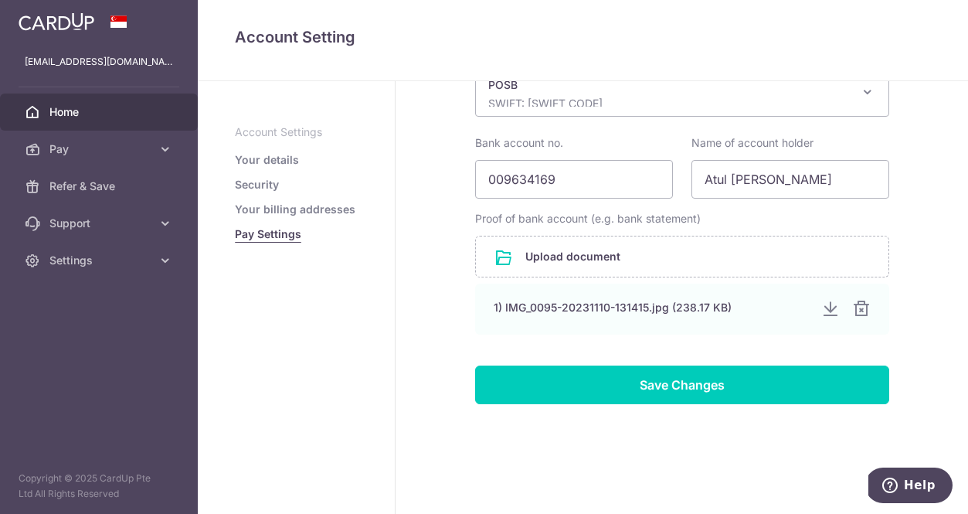
click at [71, 115] on span "Home" at bounding box center [100, 111] width 102 height 15
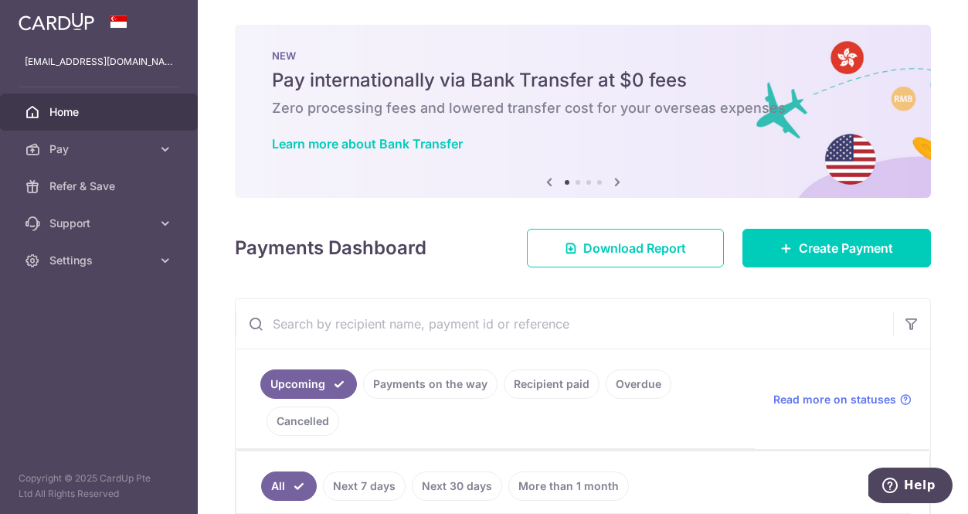
click at [617, 179] on icon at bounding box center [617, 181] width 19 height 19
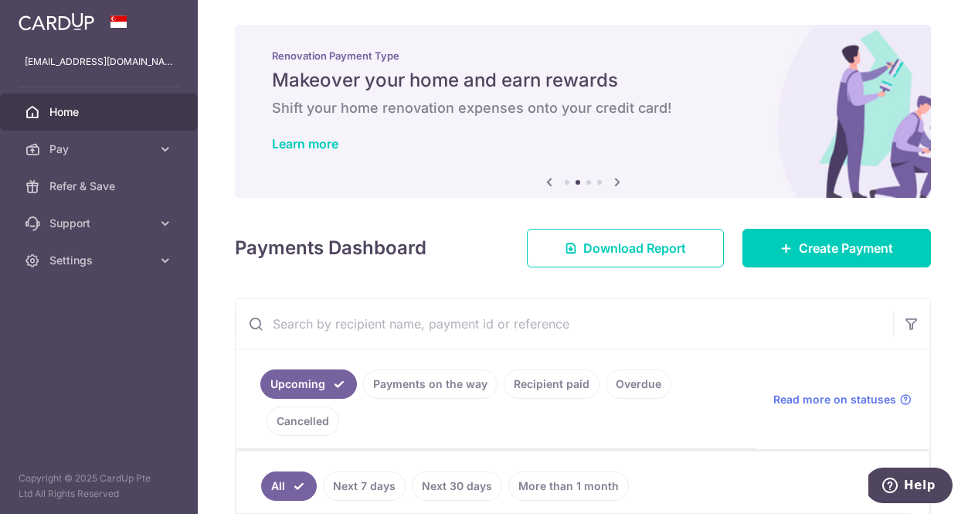
click at [617, 179] on icon at bounding box center [617, 181] width 19 height 19
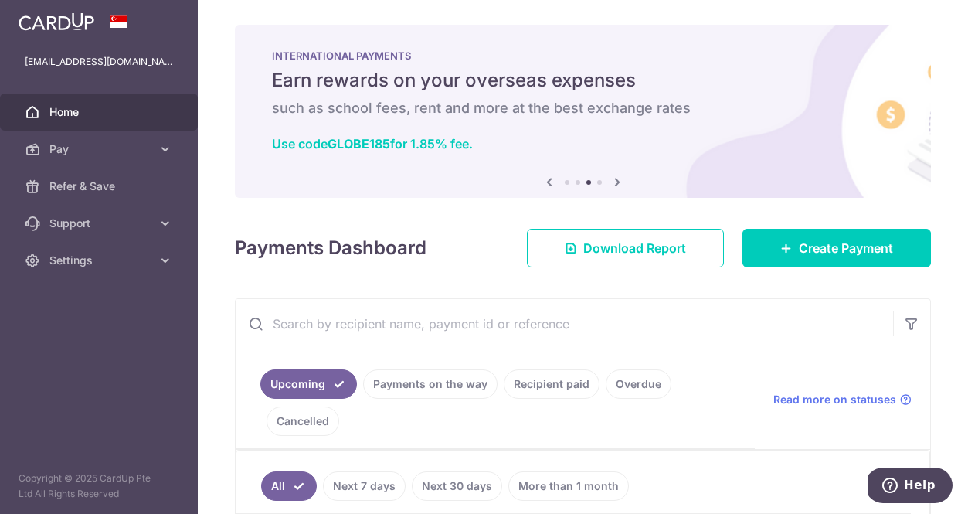
click at [617, 179] on icon at bounding box center [617, 181] width 19 height 19
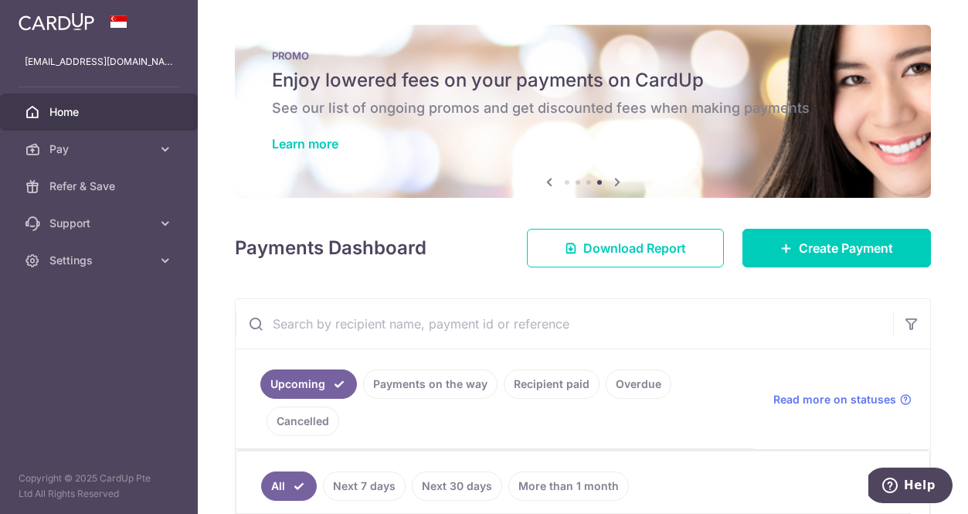
click at [617, 179] on icon at bounding box center [617, 181] width 19 height 19
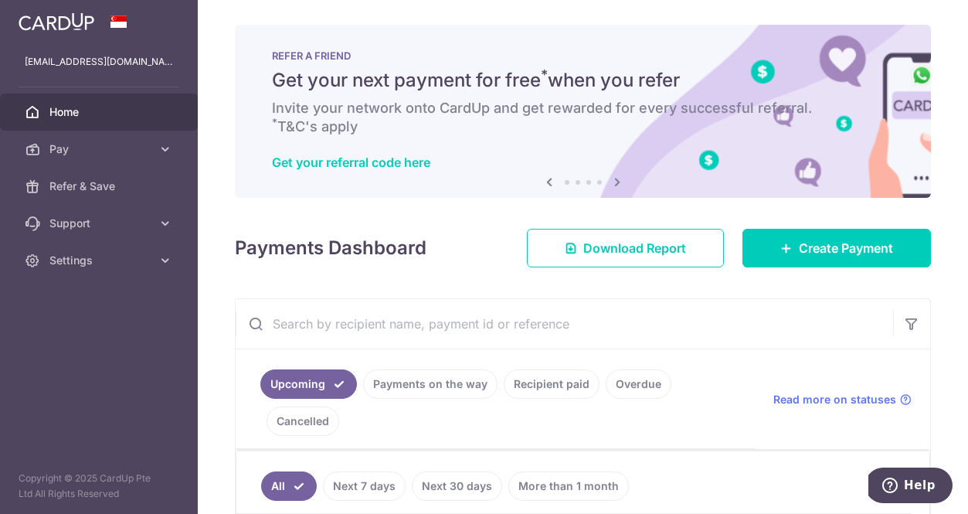
click at [617, 182] on icon at bounding box center [617, 181] width 19 height 19
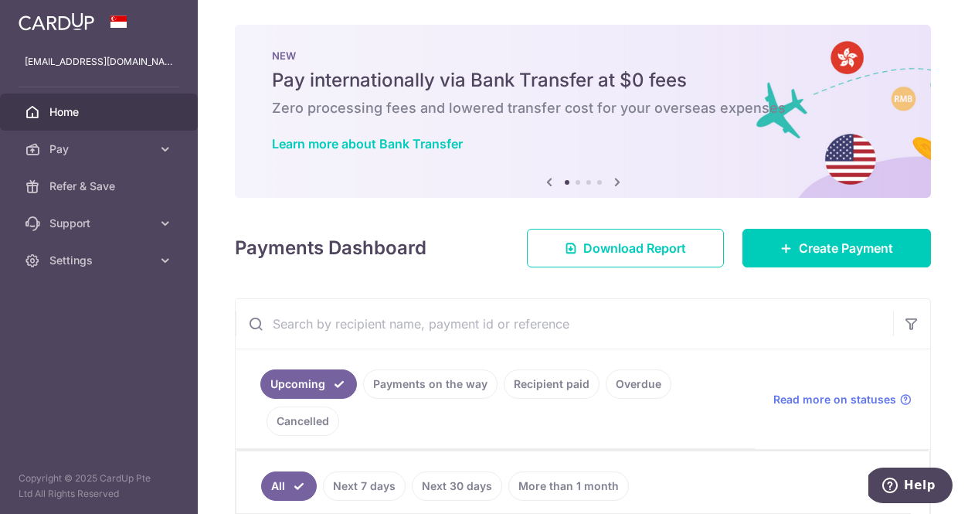
click at [617, 182] on icon at bounding box center [617, 181] width 19 height 19
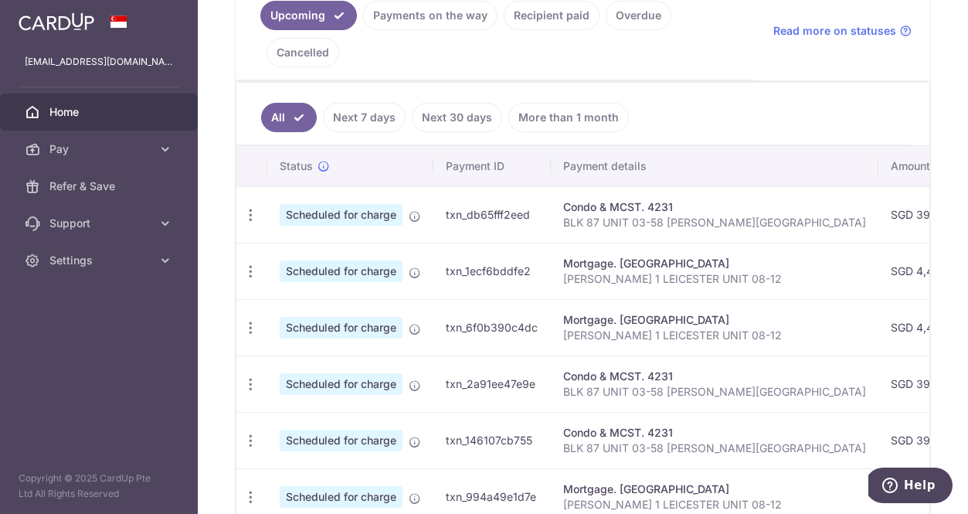
scroll to position [423, 0]
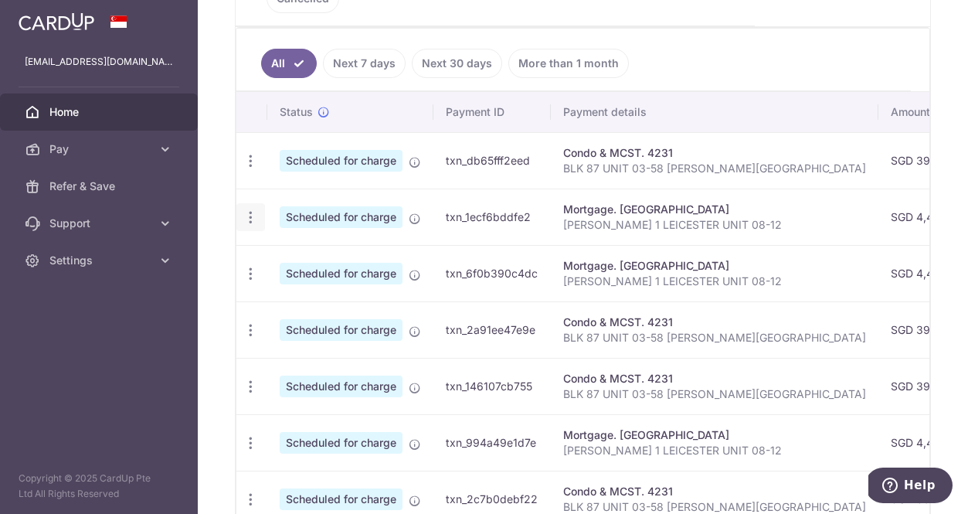
click at [253, 215] on icon "button" at bounding box center [251, 217] width 16 height 16
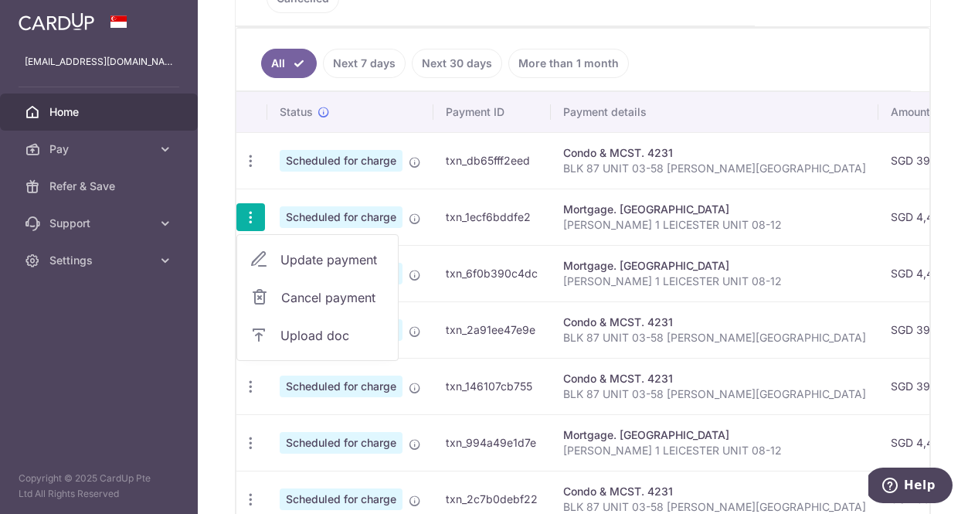
click at [279, 255] on link "Update payment" at bounding box center [317, 259] width 161 height 37
radio input "true"
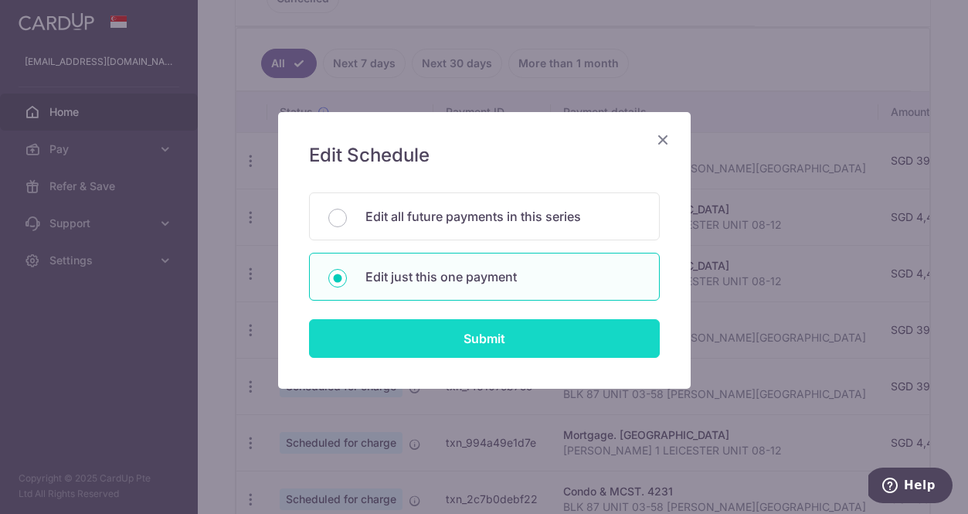
click at [439, 347] on input "Submit" at bounding box center [484, 338] width 351 height 39
radio input "true"
type input "4,403.13"
type input "[DATE]"
type input "[PERSON_NAME] 1 LEICESTER UNIT 08-12"
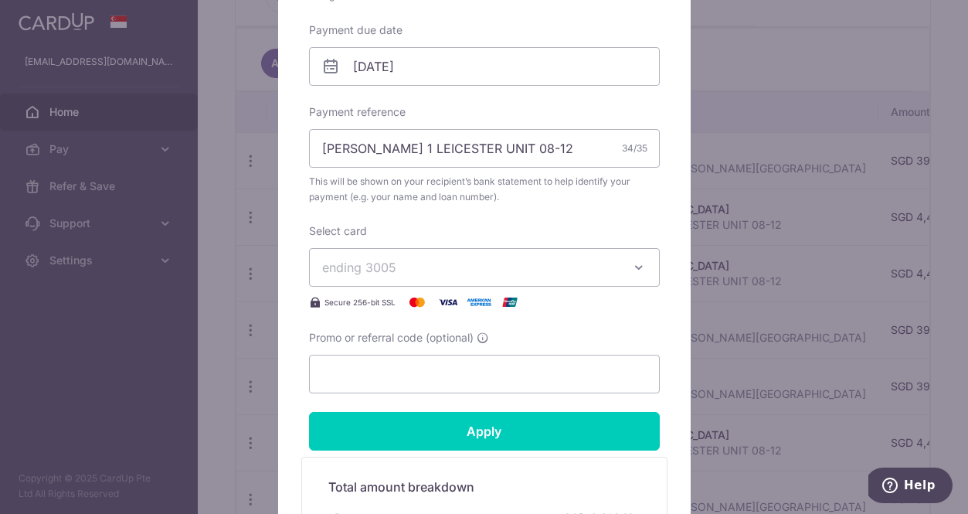
scroll to position [499, 0]
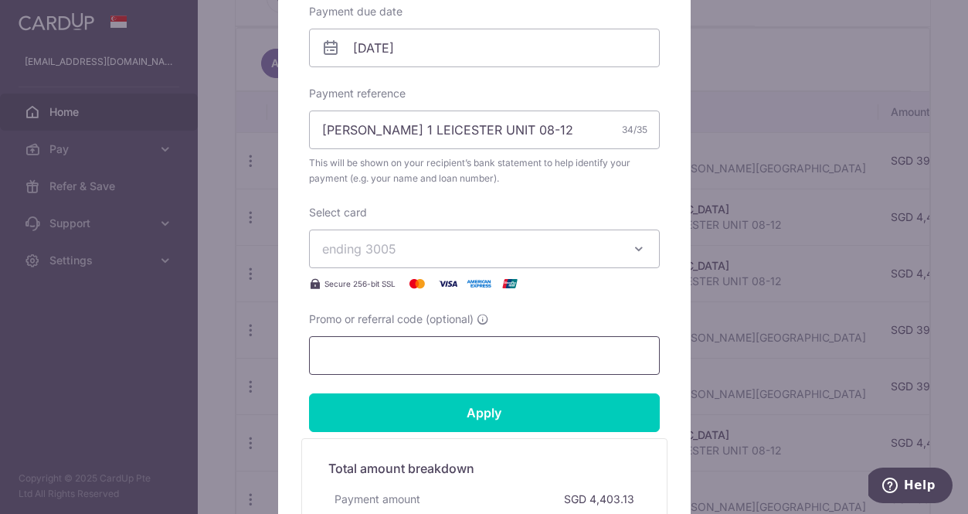
click at [355, 360] on input "Promo or referral code (optional)" at bounding box center [484, 355] width 351 height 39
paste input "MAYBANK25"
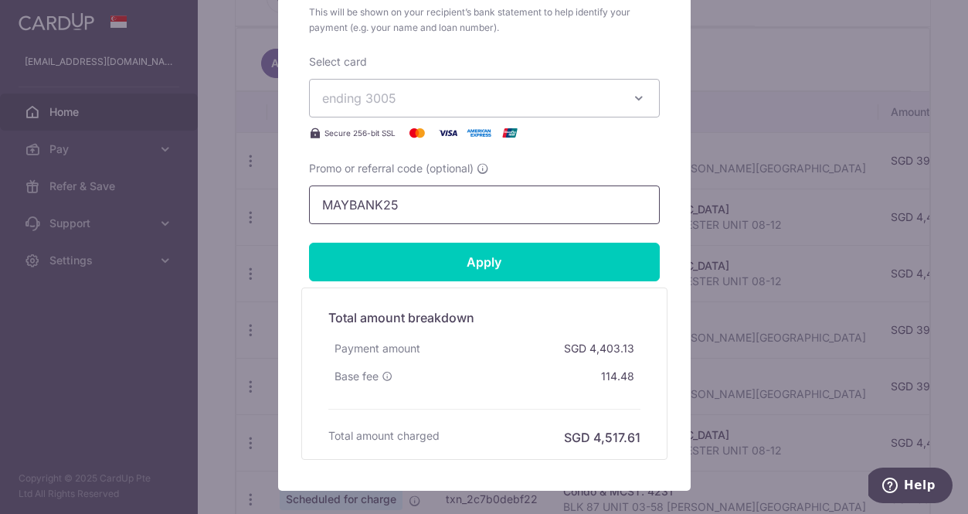
scroll to position [662, 0]
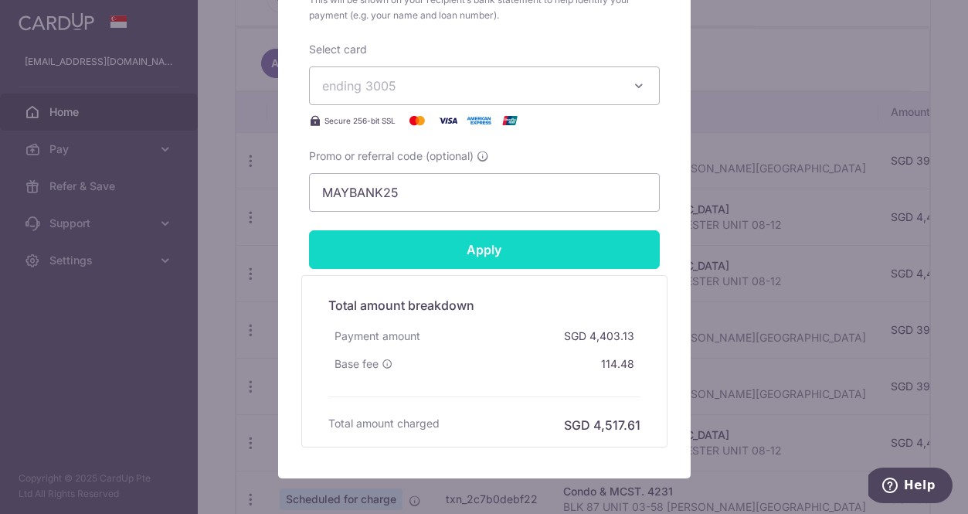
click at [481, 250] on input "Apply" at bounding box center [484, 249] width 351 height 39
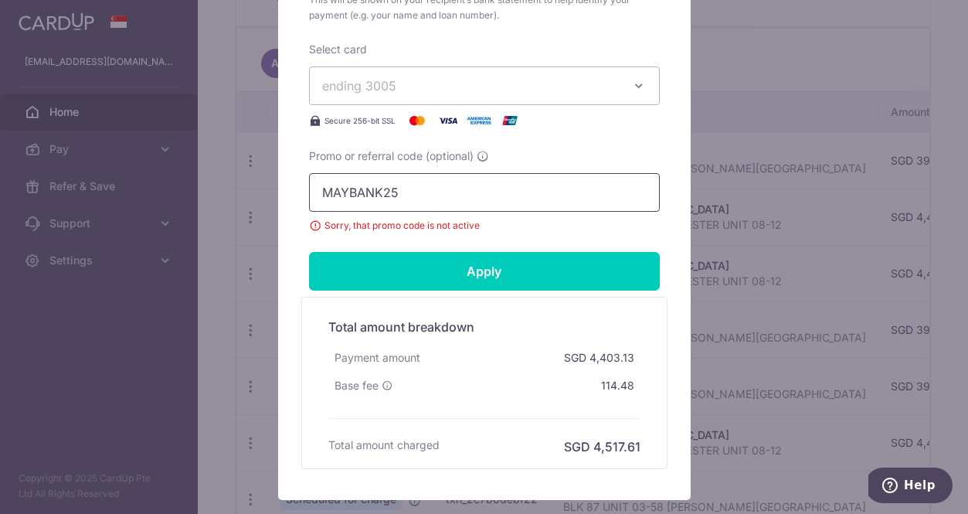
drag, startPoint x: 385, startPoint y: 192, endPoint x: 438, endPoint y: 192, distance: 53.3
click at [438, 192] on input "MAYBANK25" at bounding box center [484, 192] width 351 height 39
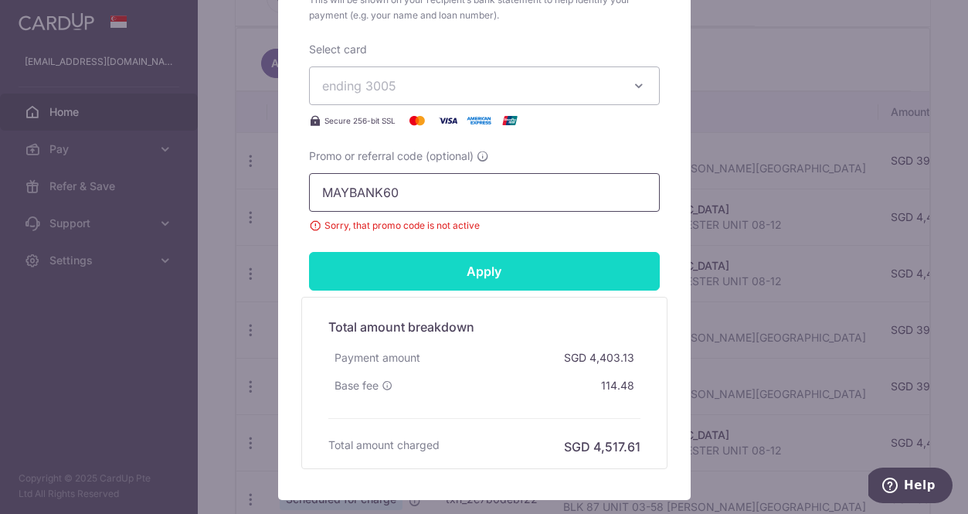
type input "MAYBANK60"
click at [441, 265] on input "Apply" at bounding box center [484, 271] width 351 height 39
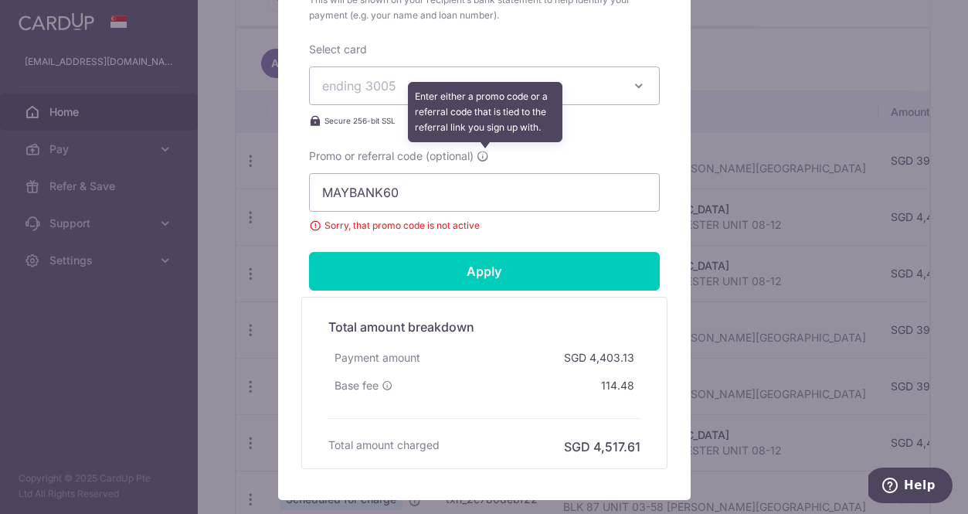
click at [488, 153] on icon at bounding box center [483, 156] width 12 height 12
click at [488, 173] on input "MAYBANK60" at bounding box center [484, 192] width 351 height 39
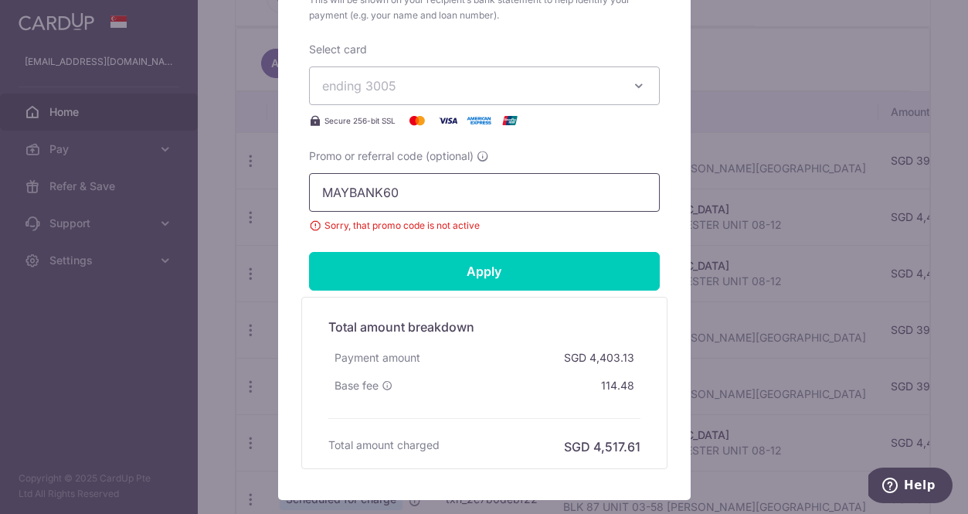
drag, startPoint x: 432, startPoint y: 195, endPoint x: 308, endPoint y: 189, distance: 124.6
click at [242, 263] on div "Edit payment By clicking apply, you will make changes to all payments to Mayban…" at bounding box center [484, 257] width 968 height 514
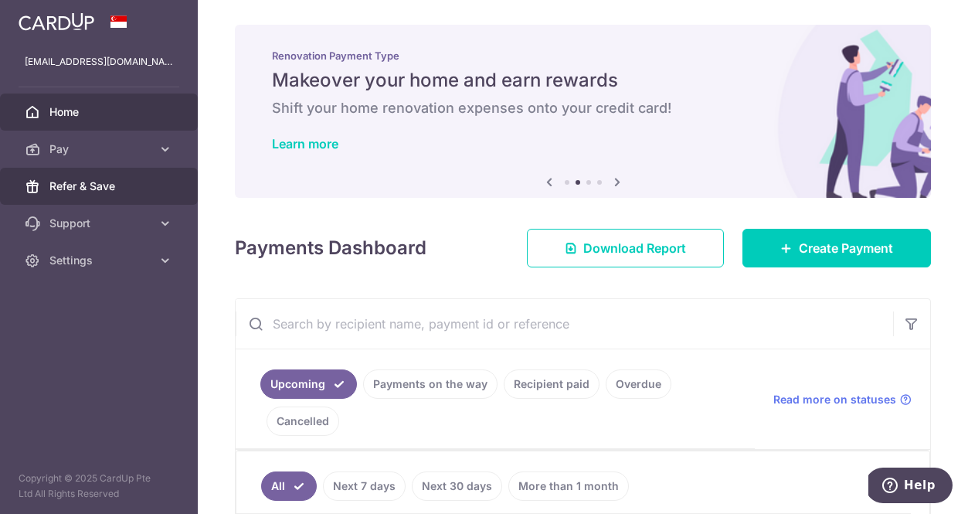
click at [77, 183] on span "Refer & Save" at bounding box center [100, 185] width 102 height 15
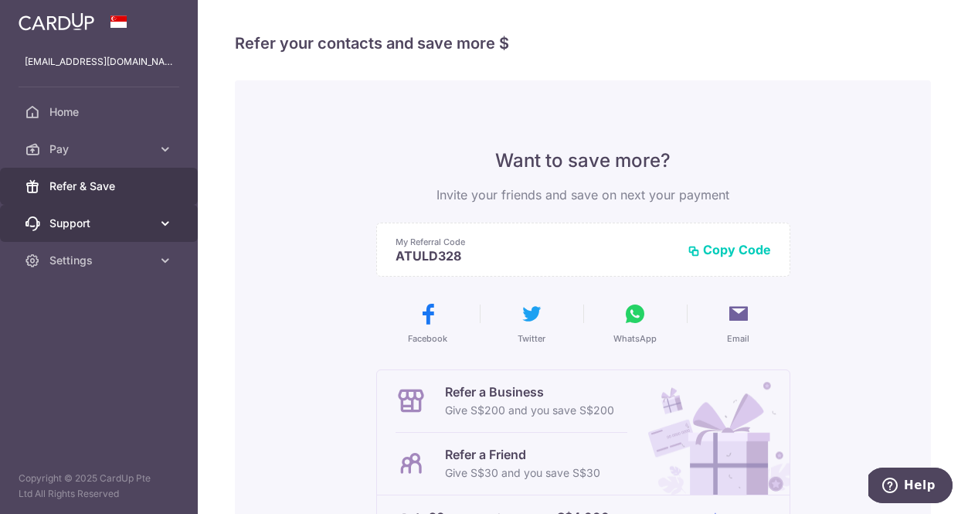
click at [118, 219] on span "Support" at bounding box center [100, 223] width 102 height 15
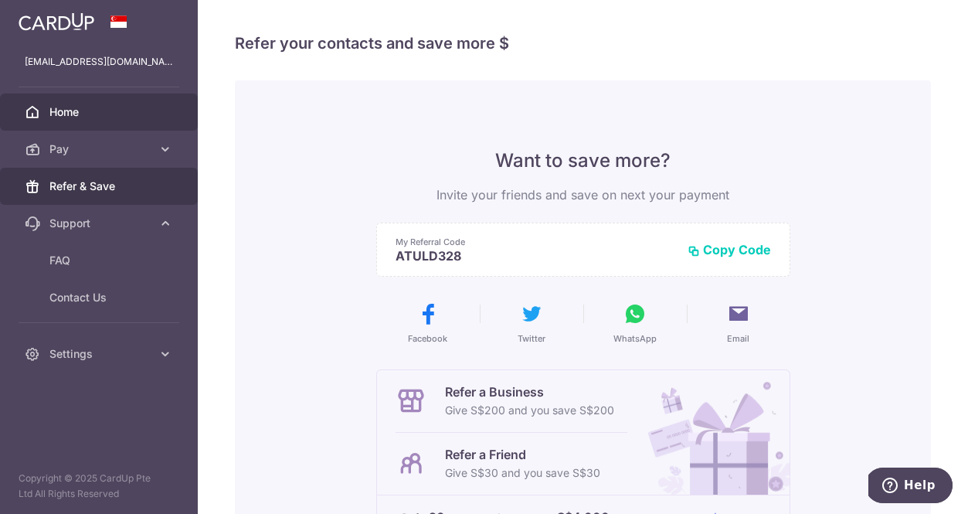
click at [56, 105] on span "Home" at bounding box center [100, 111] width 102 height 15
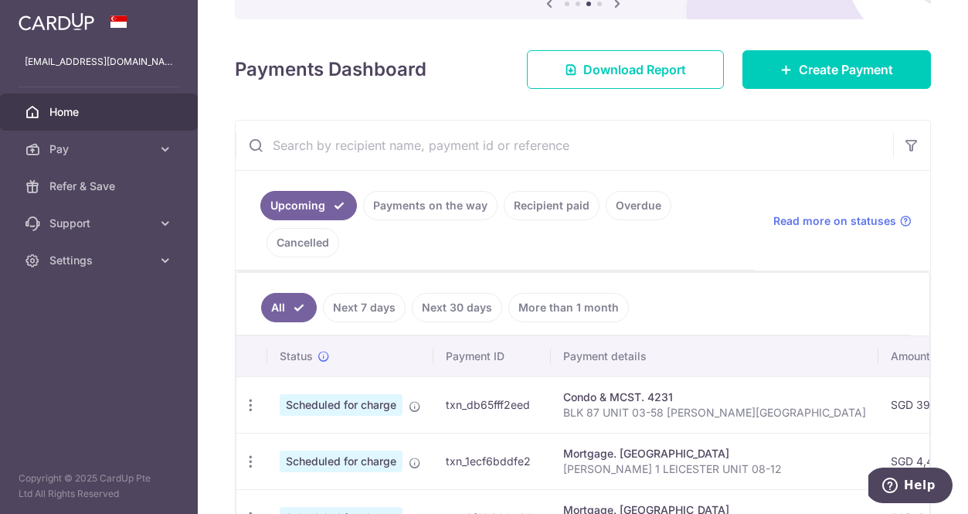
scroll to position [306, 0]
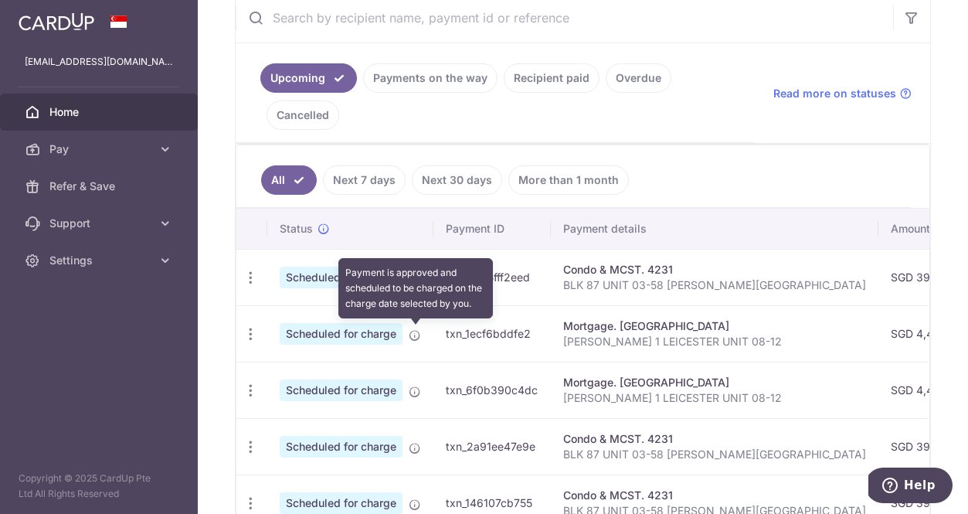
click at [416, 335] on icon at bounding box center [415, 335] width 12 height 12
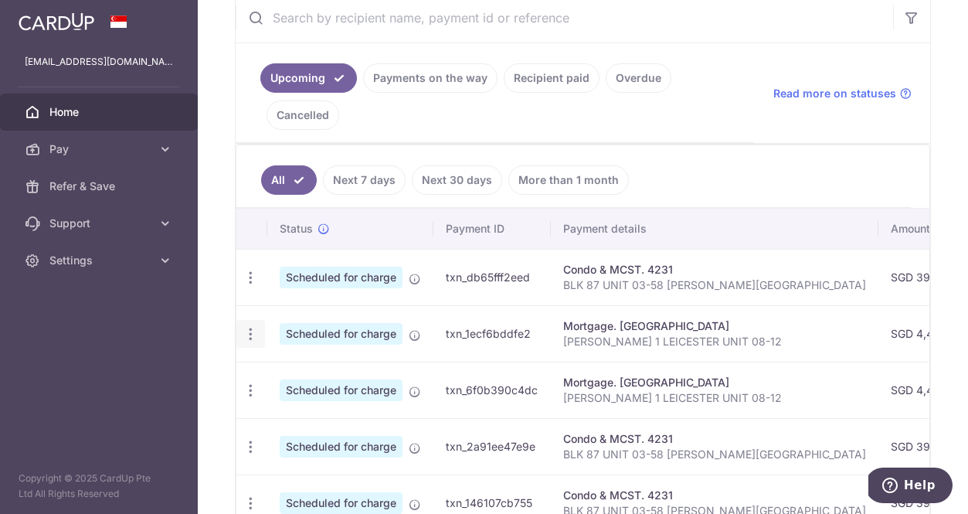
click at [244, 329] on icon "button" at bounding box center [251, 334] width 16 height 16
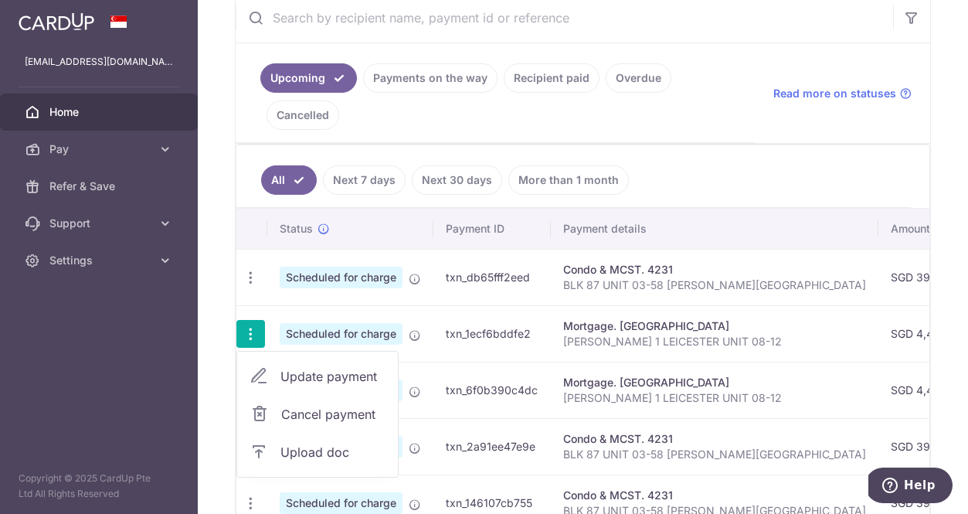
click at [309, 373] on span "Update payment" at bounding box center [332, 376] width 105 height 19
radio input "true"
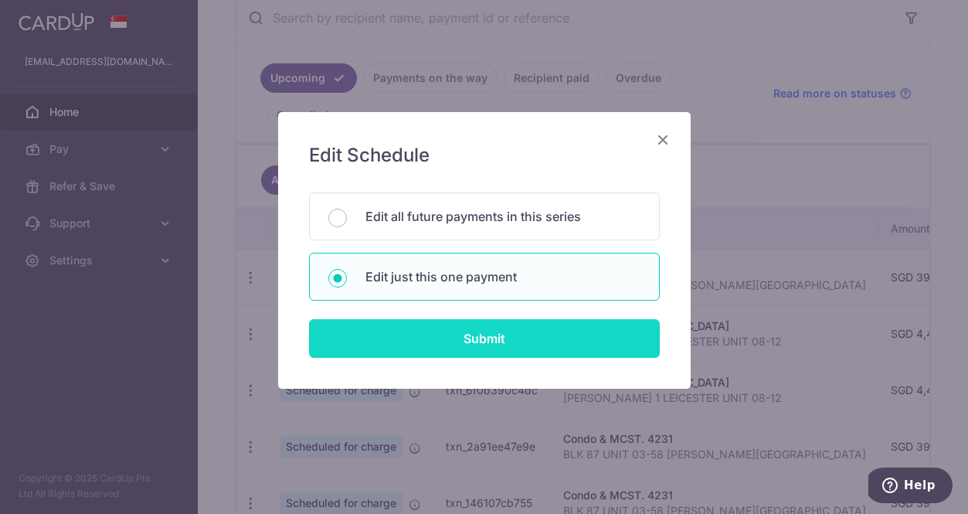
click at [420, 346] on input "Submit" at bounding box center [484, 338] width 351 height 39
radio input "true"
type input "4,403.13"
type input "[DATE]"
type input "[PERSON_NAME] 1 LEICESTER UNIT 08-12"
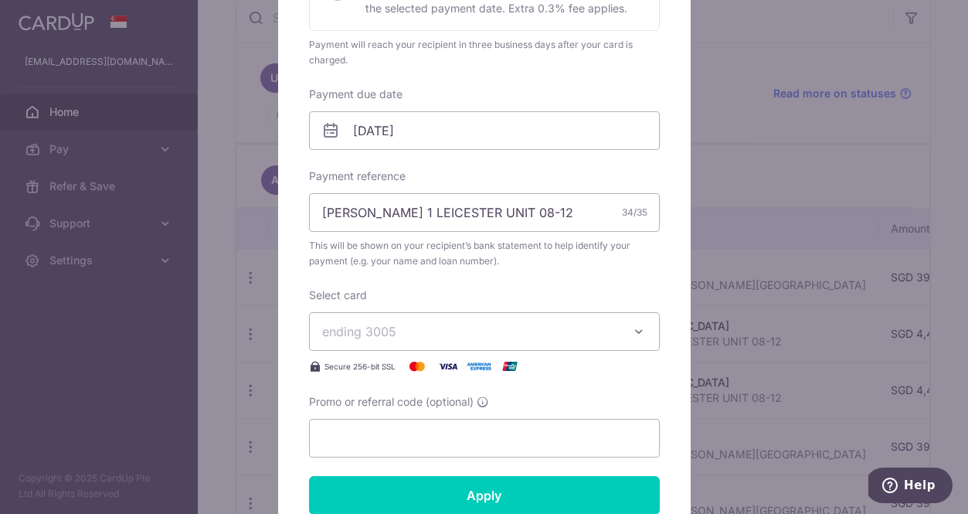
scroll to position [427, 0]
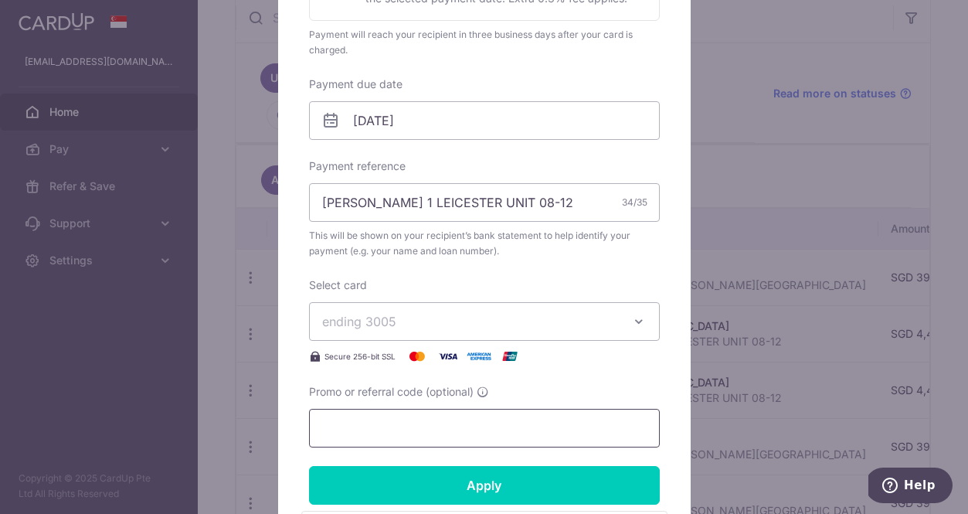
click at [362, 431] on input "Promo or referral code (optional)" at bounding box center [484, 428] width 351 height 39
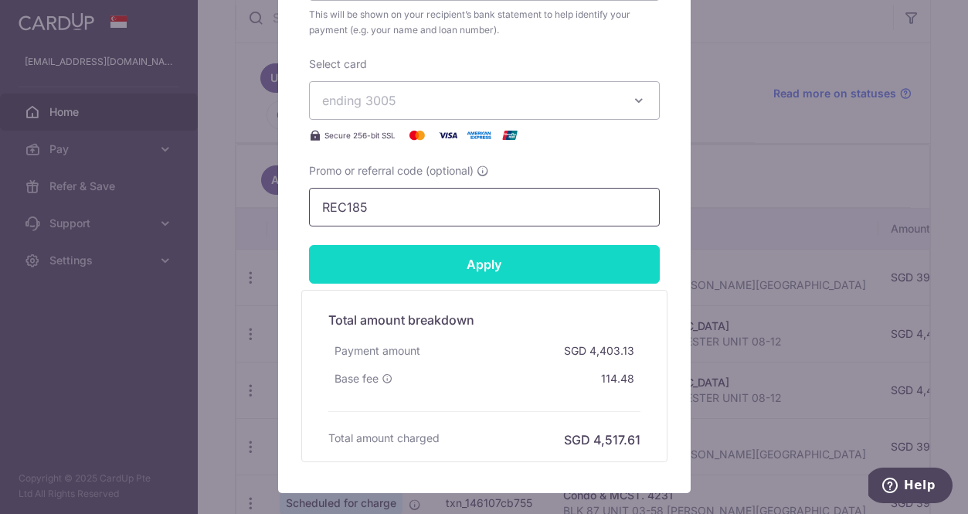
scroll to position [651, 0]
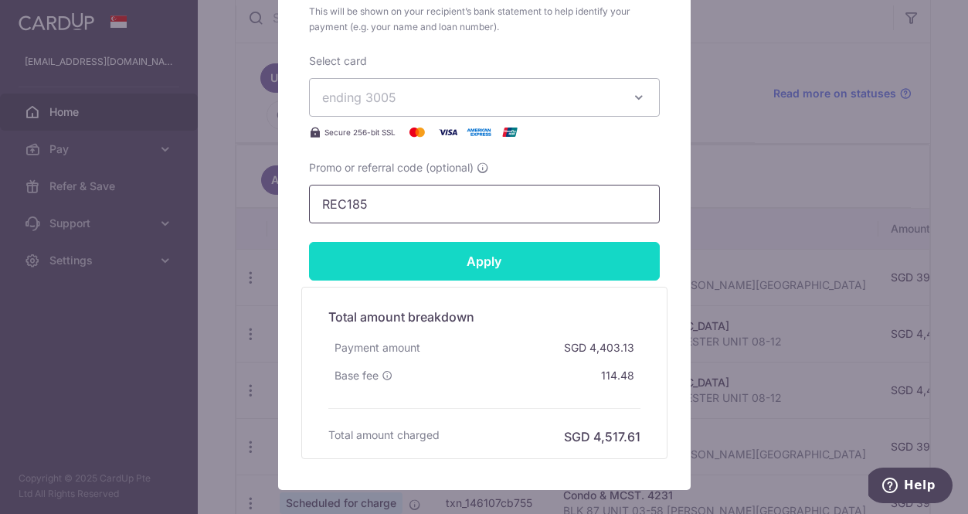
type input "REC185"
click at [439, 256] on input "Apply" at bounding box center [484, 261] width 351 height 39
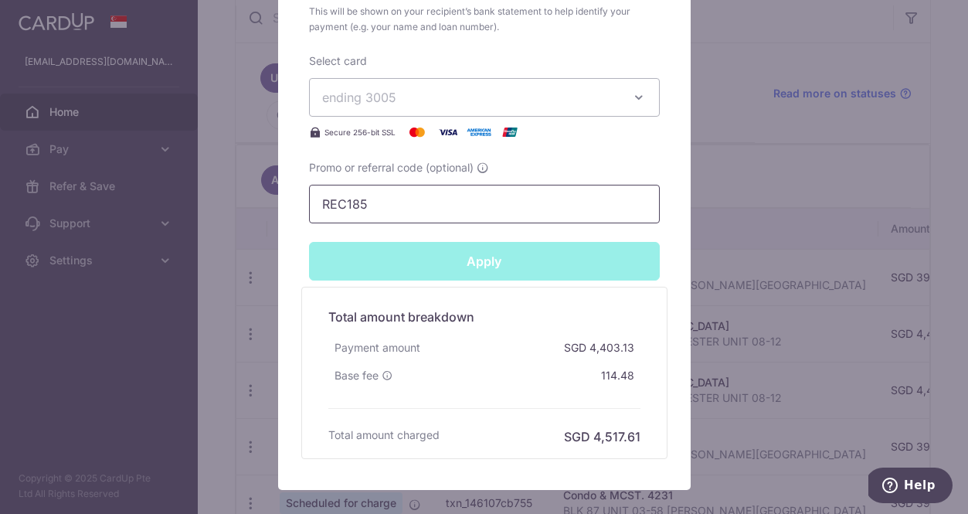
type input "Successfully Applied"
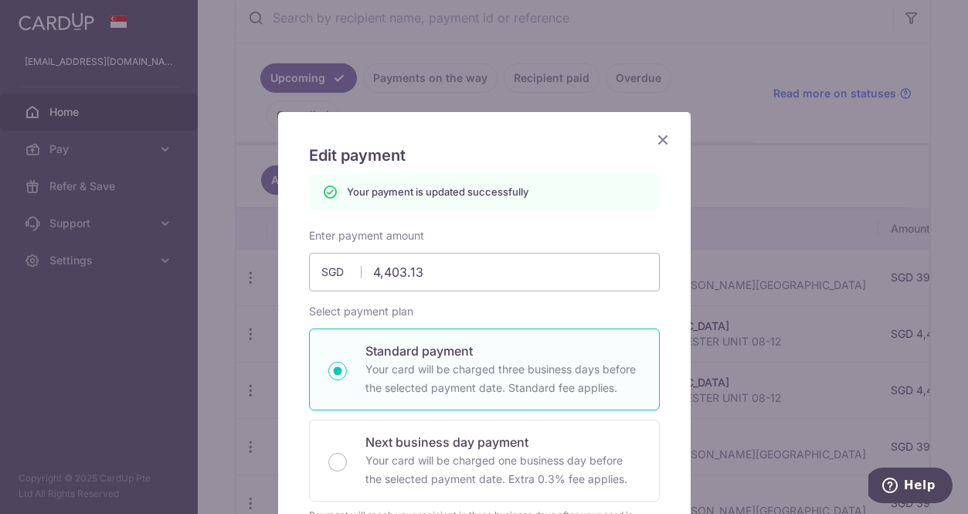
scroll to position [0, 0]
click at [667, 137] on icon "Close" at bounding box center [663, 139] width 19 height 19
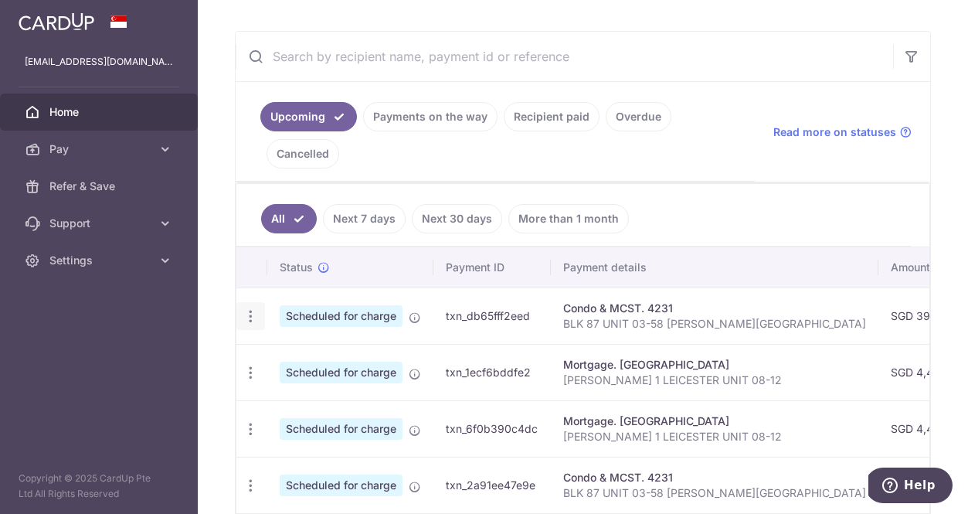
click at [252, 318] on icon "button" at bounding box center [251, 316] width 16 height 16
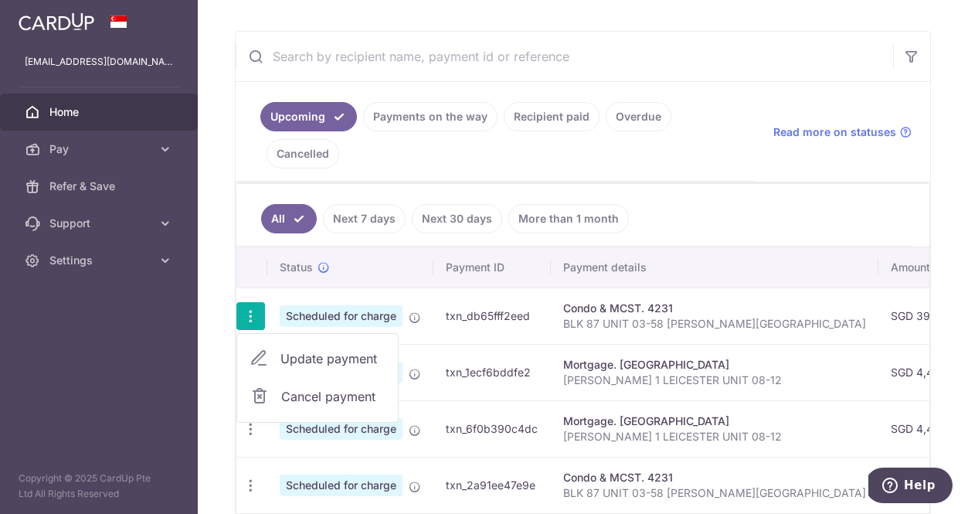
click at [307, 349] on span "Update payment" at bounding box center [332, 358] width 105 height 19
radio input "true"
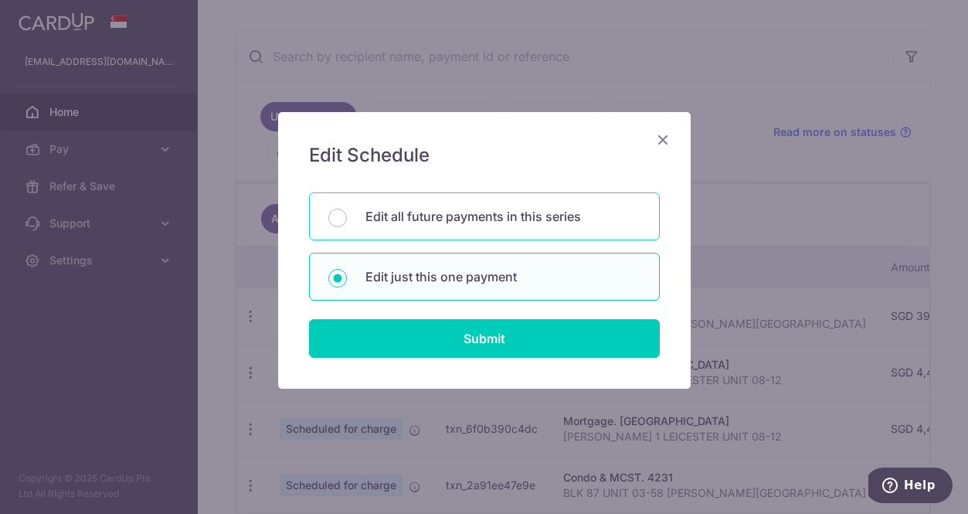
click at [365, 225] on div "Edit all future payments in this series" at bounding box center [484, 216] width 351 height 48
radio input "true"
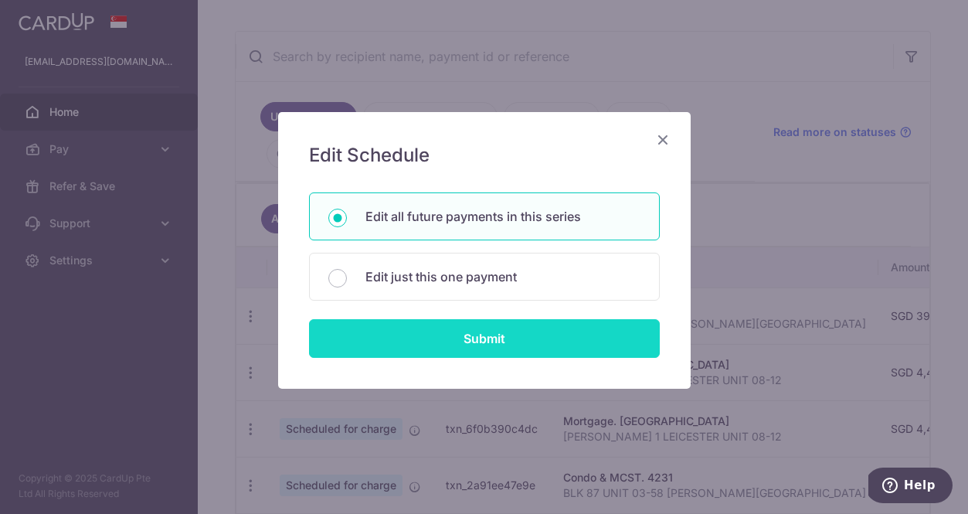
click at [391, 332] on input "Submit" at bounding box center [484, 338] width 351 height 39
radio input "true"
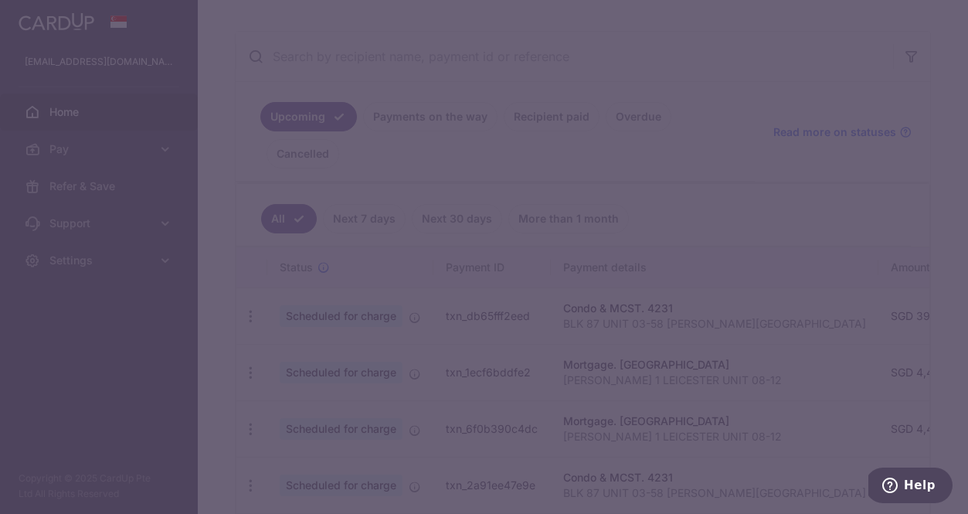
type input "398.94"
type input "BLK 87 UNIT 03-58 [PERSON_NAME][GEOGRAPHIC_DATA]"
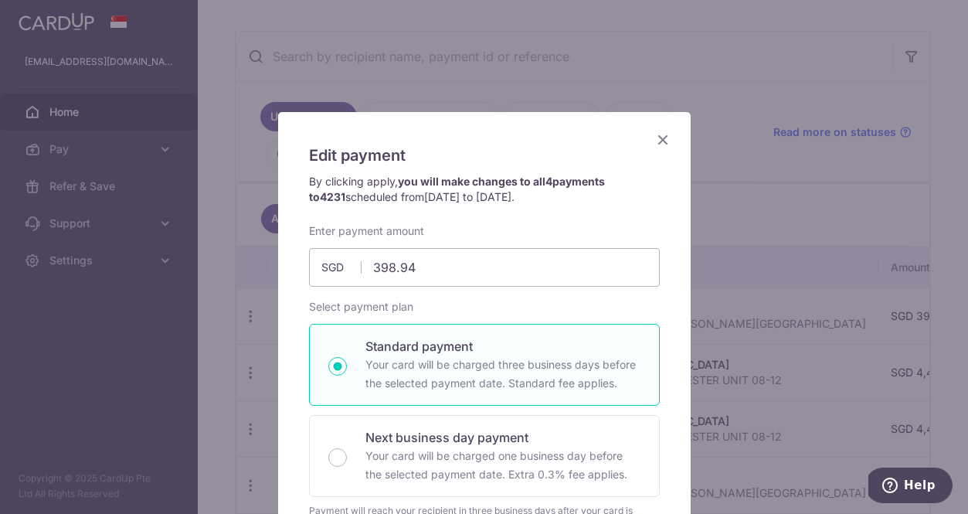
click at [661, 139] on icon "Close" at bounding box center [663, 139] width 19 height 19
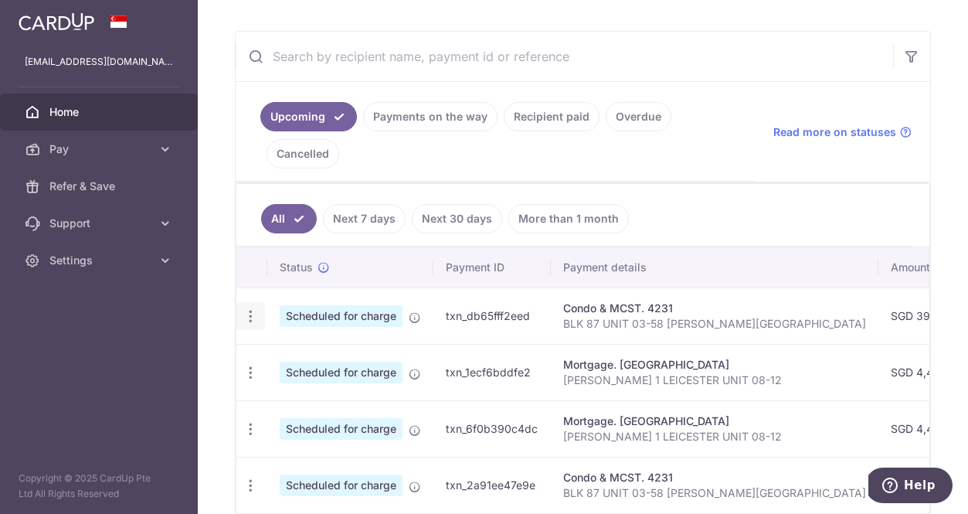
click at [249, 308] on icon "button" at bounding box center [251, 316] width 16 height 16
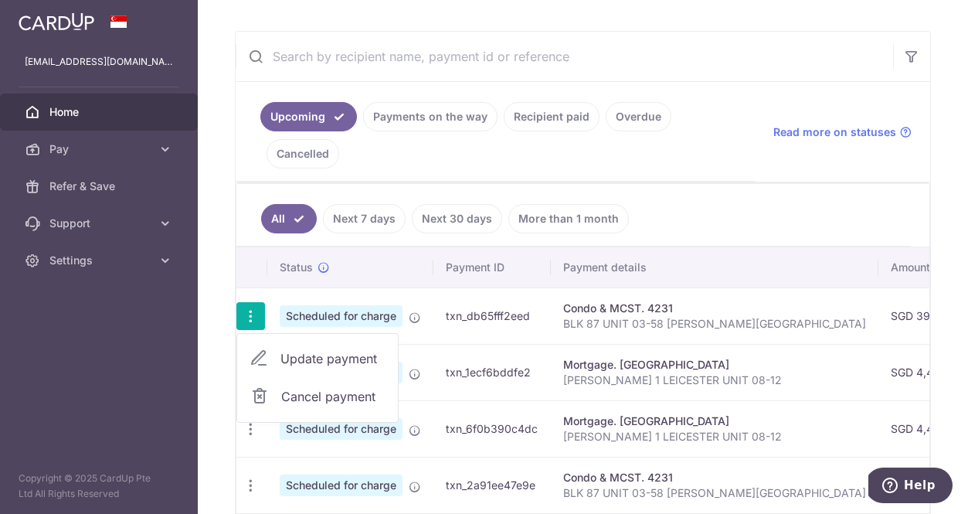
click at [272, 352] on link "Update payment" at bounding box center [317, 358] width 161 height 37
radio input "true"
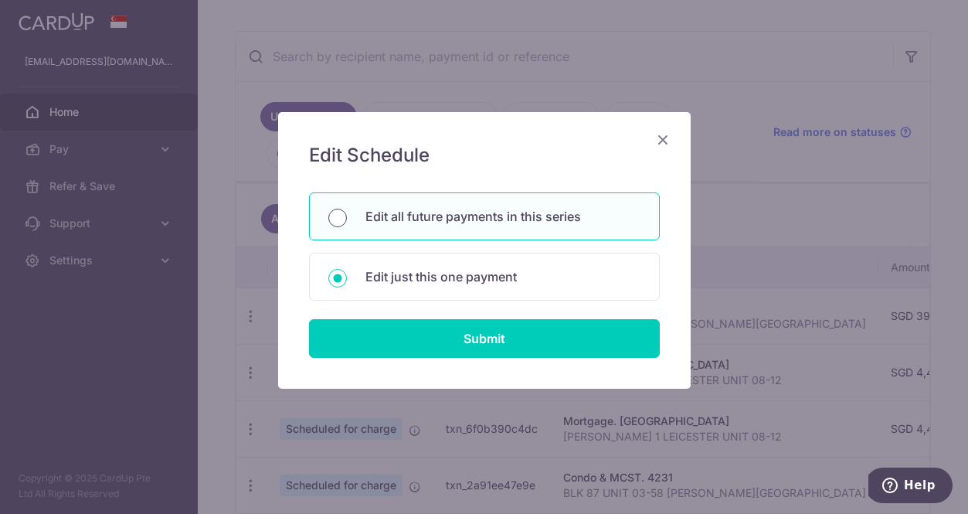
click at [335, 216] on input "Edit all future payments in this series" at bounding box center [337, 218] width 19 height 19
radio input "true"
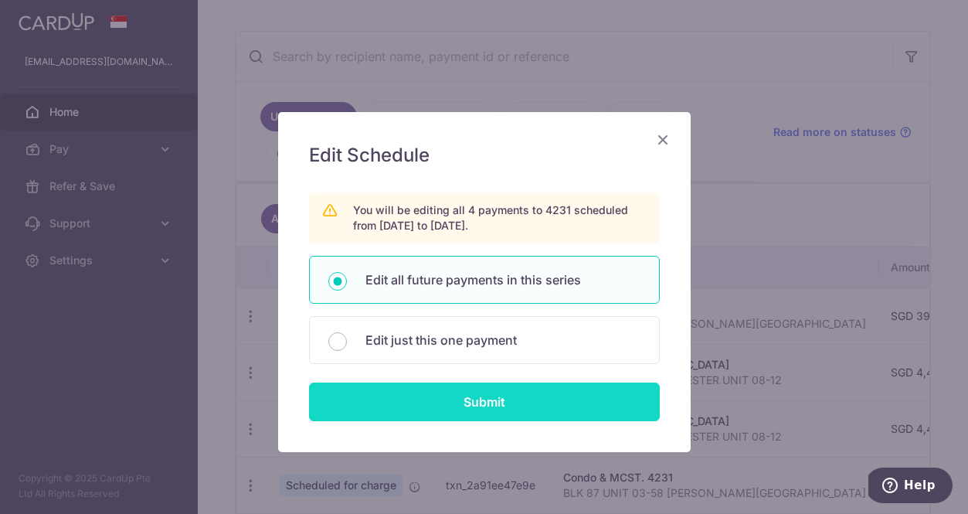
click at [419, 397] on input "Submit" at bounding box center [484, 401] width 351 height 39
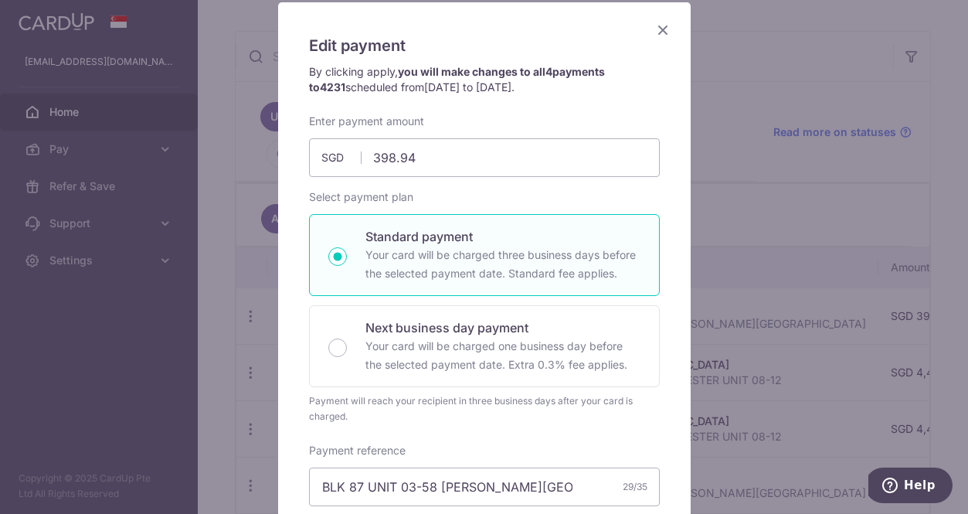
scroll to position [42, 0]
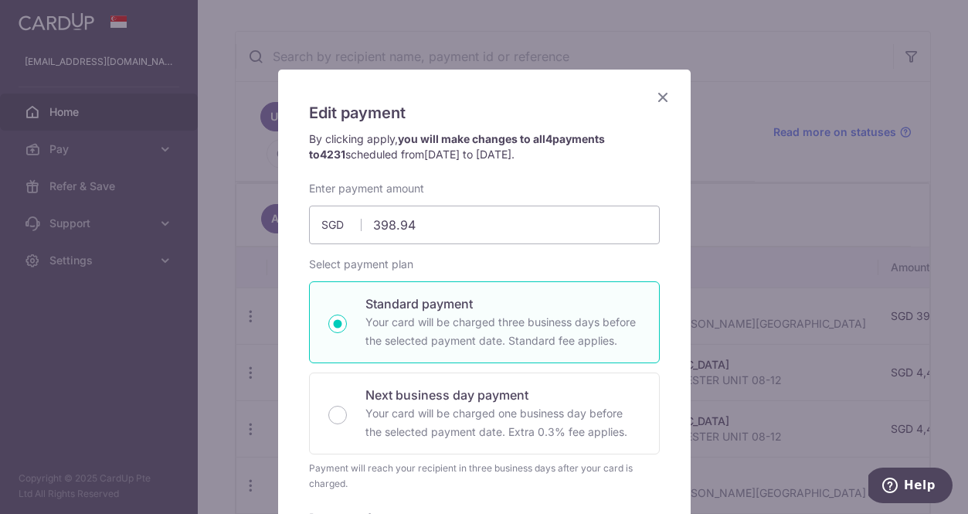
click at [661, 91] on icon "Close" at bounding box center [663, 96] width 19 height 19
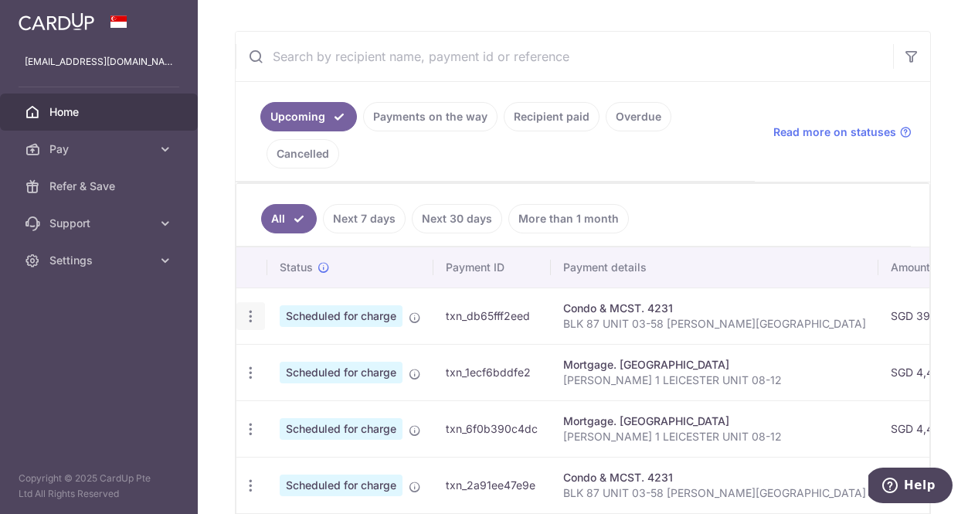
click at [250, 313] on icon "button" at bounding box center [251, 316] width 16 height 16
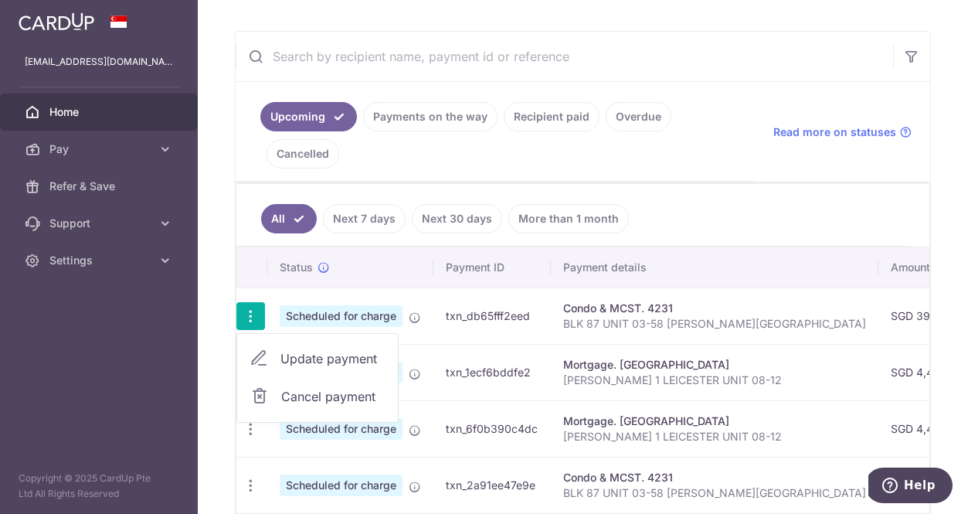
click at [294, 359] on span "Update payment" at bounding box center [332, 358] width 105 height 19
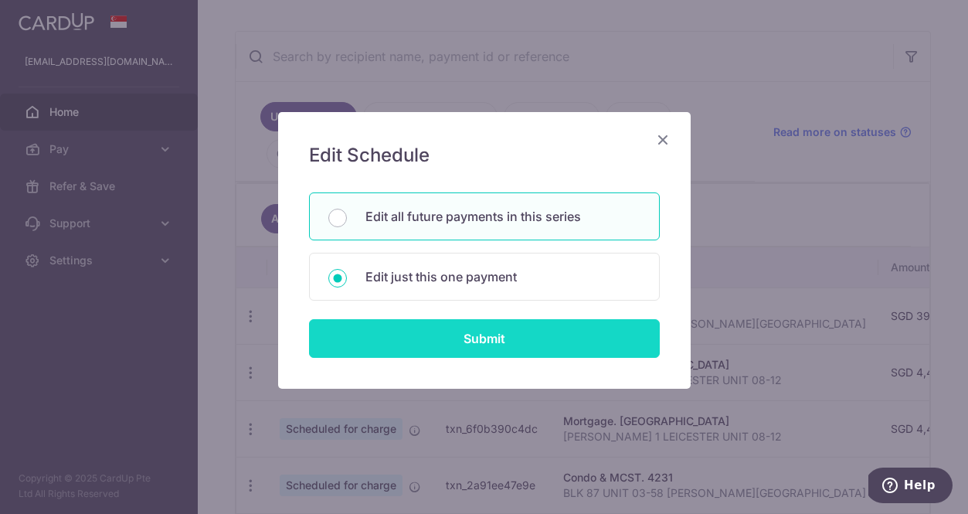
click at [429, 341] on input "Submit" at bounding box center [484, 338] width 351 height 39
radio input "true"
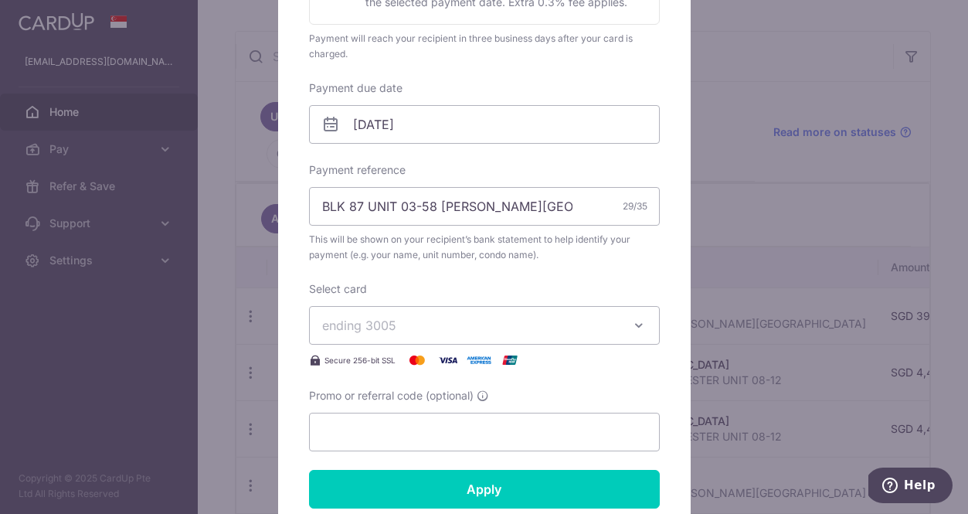
scroll to position [434, 0]
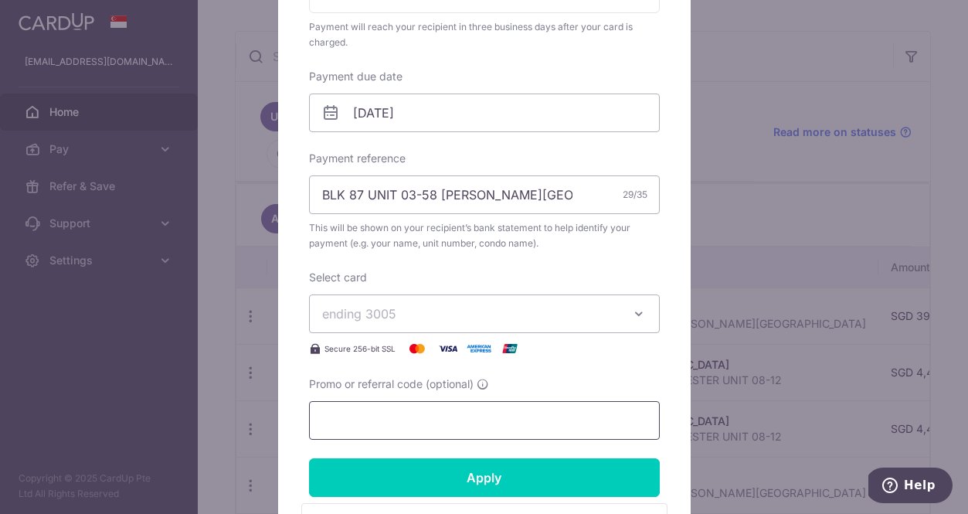
click at [382, 415] on input "Promo or referral code (optional)" at bounding box center [484, 420] width 351 height 39
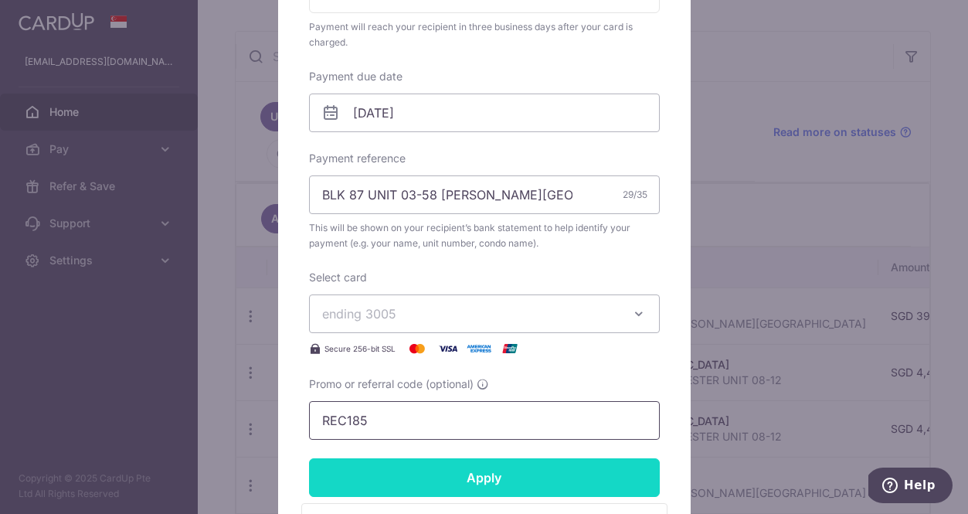
type input "REC185"
click at [454, 478] on input "Apply" at bounding box center [484, 477] width 351 height 39
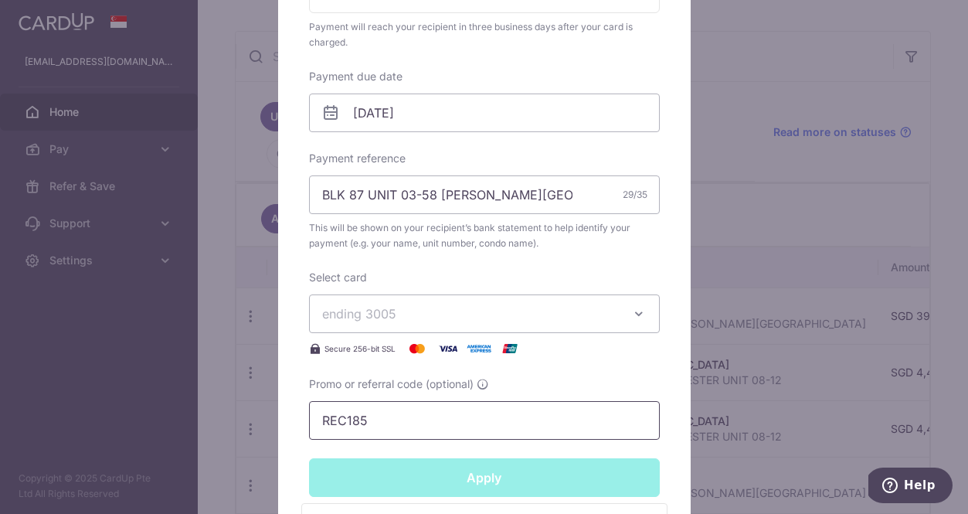
type input "Successfully Applied"
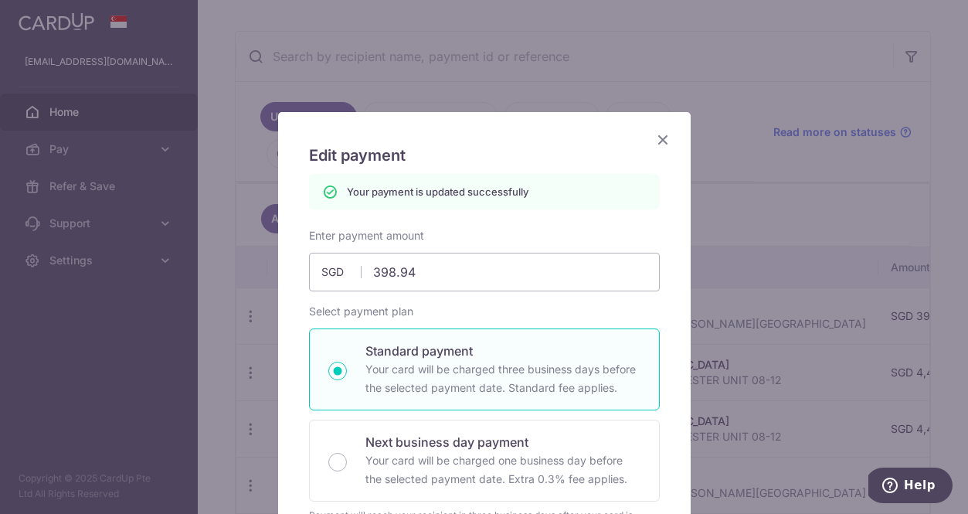
scroll to position [0, 0]
click at [662, 140] on icon "Close" at bounding box center [663, 139] width 19 height 19
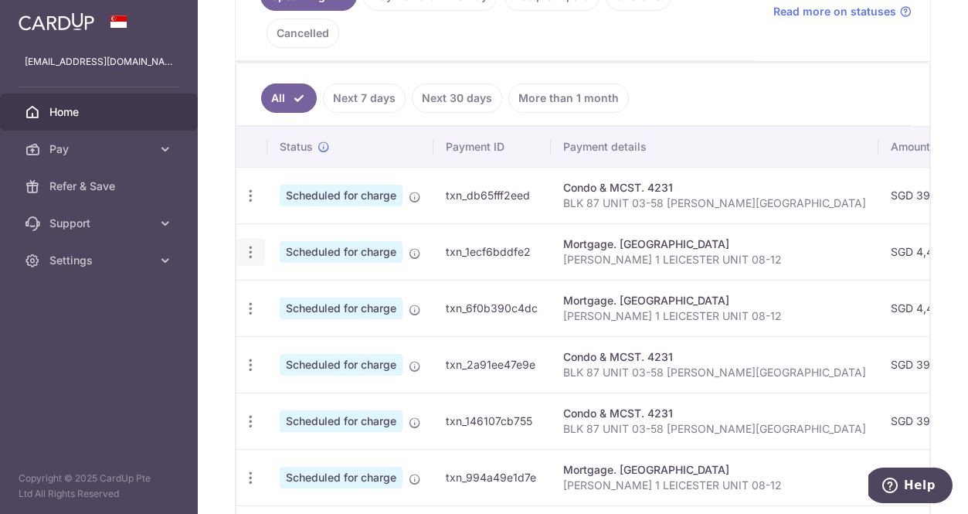
click at [252, 251] on icon "button" at bounding box center [251, 252] width 16 height 16
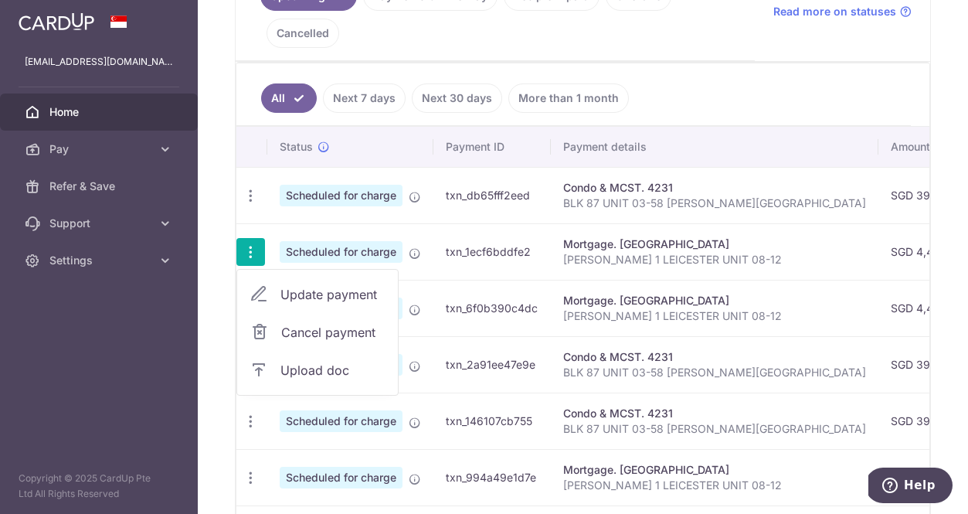
click at [315, 298] on span "Update payment" at bounding box center [332, 294] width 105 height 19
radio input "true"
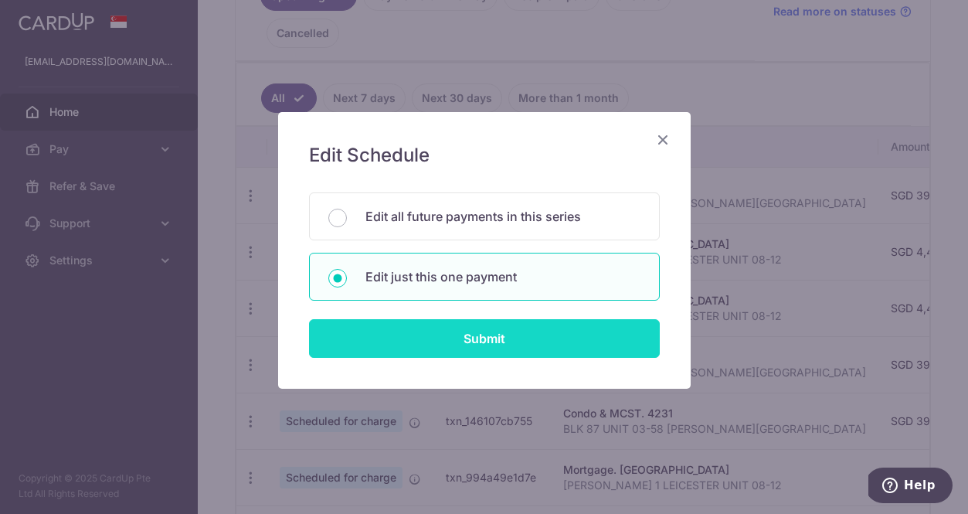
click at [471, 338] on input "Submit" at bounding box center [484, 338] width 351 height 39
radio input "true"
type input "4,403.13"
type input "[DATE]"
type input "[PERSON_NAME] 1 LEICESTER UNIT 08-12"
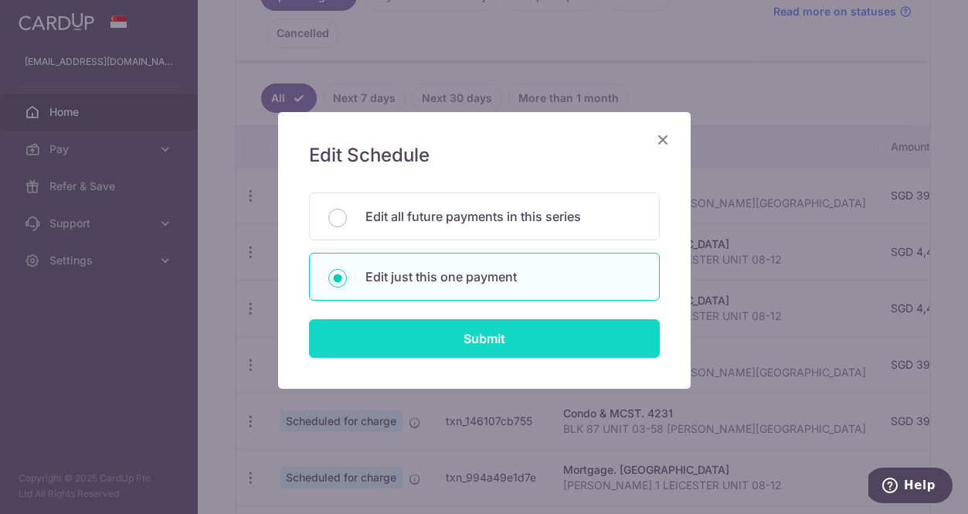
type input "REC185"
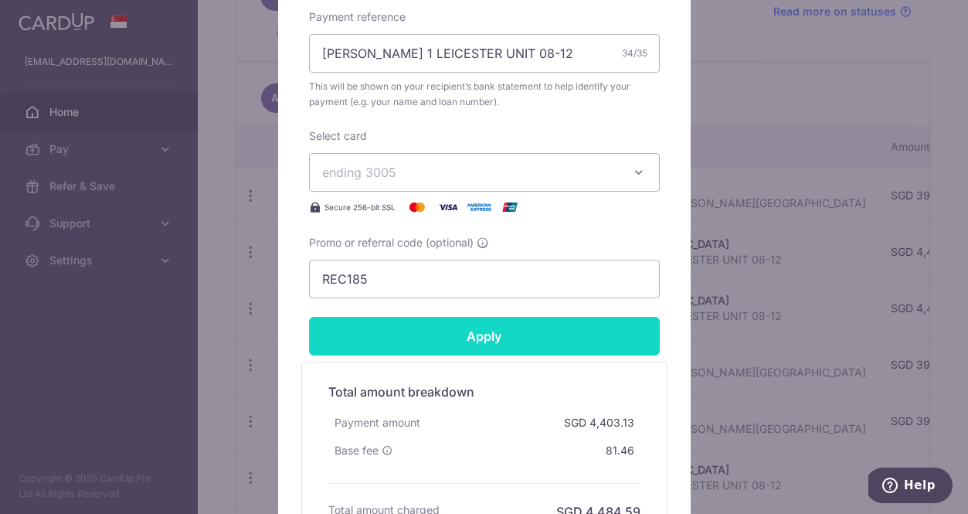
scroll to position [663, 0]
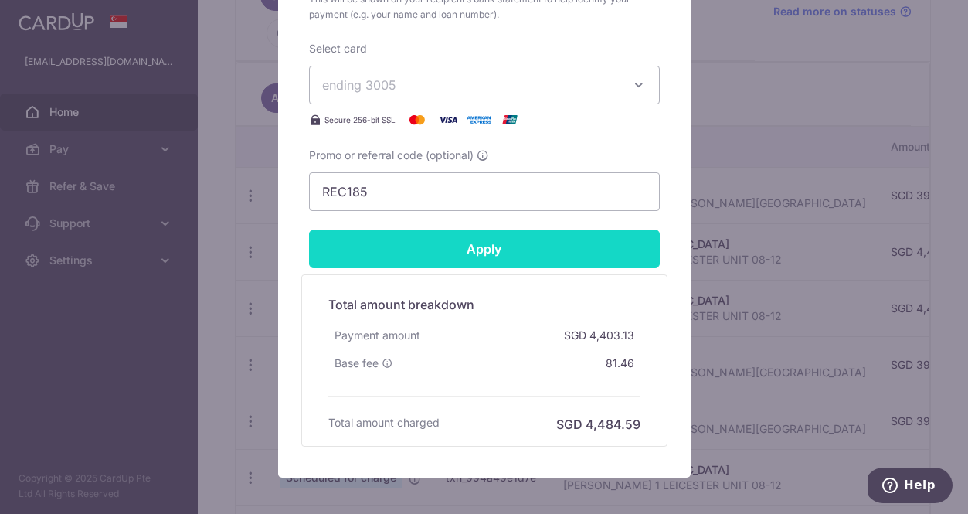
click at [499, 250] on input "Apply" at bounding box center [484, 248] width 351 height 39
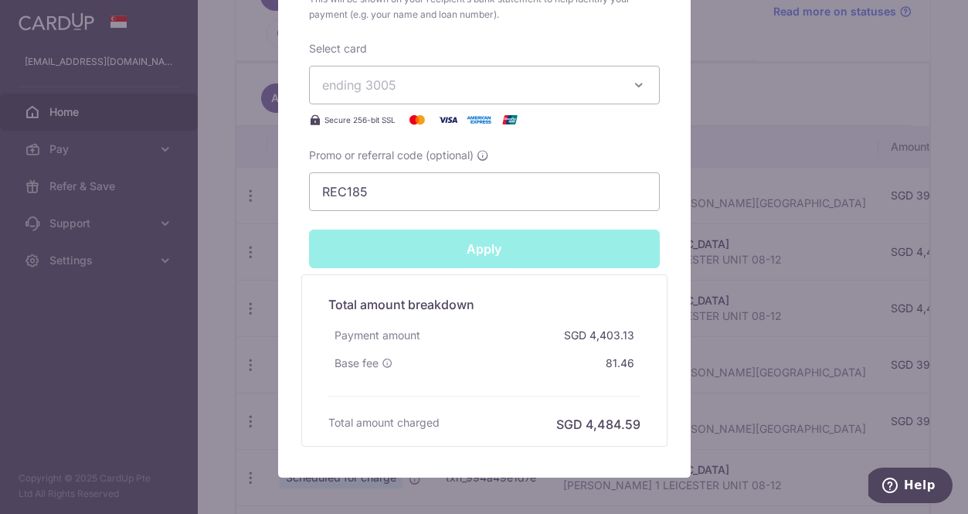
type input "Successfully Applied"
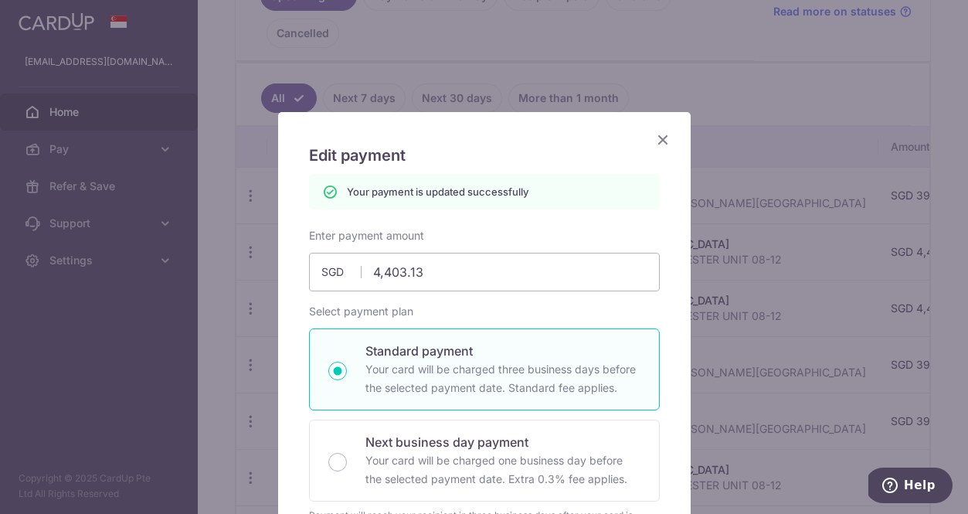
scroll to position [0, 0]
click at [665, 134] on icon "Close" at bounding box center [663, 139] width 19 height 19
